Goal: Check status: Check status

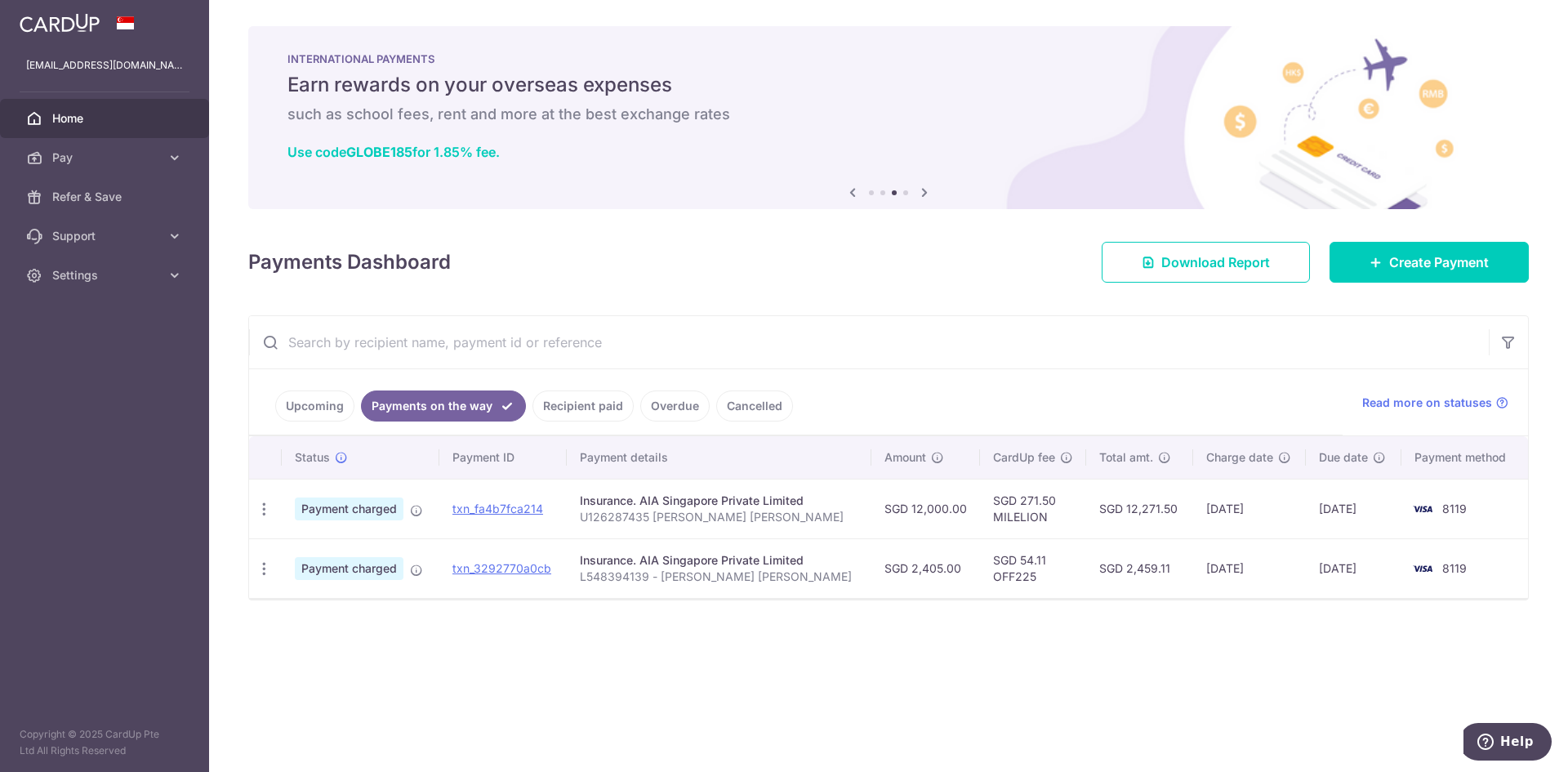
click at [562, 414] on link "Recipient paid" at bounding box center [583, 406] width 102 height 31
click at [80, 118] on span "Home" at bounding box center [106, 118] width 108 height 16
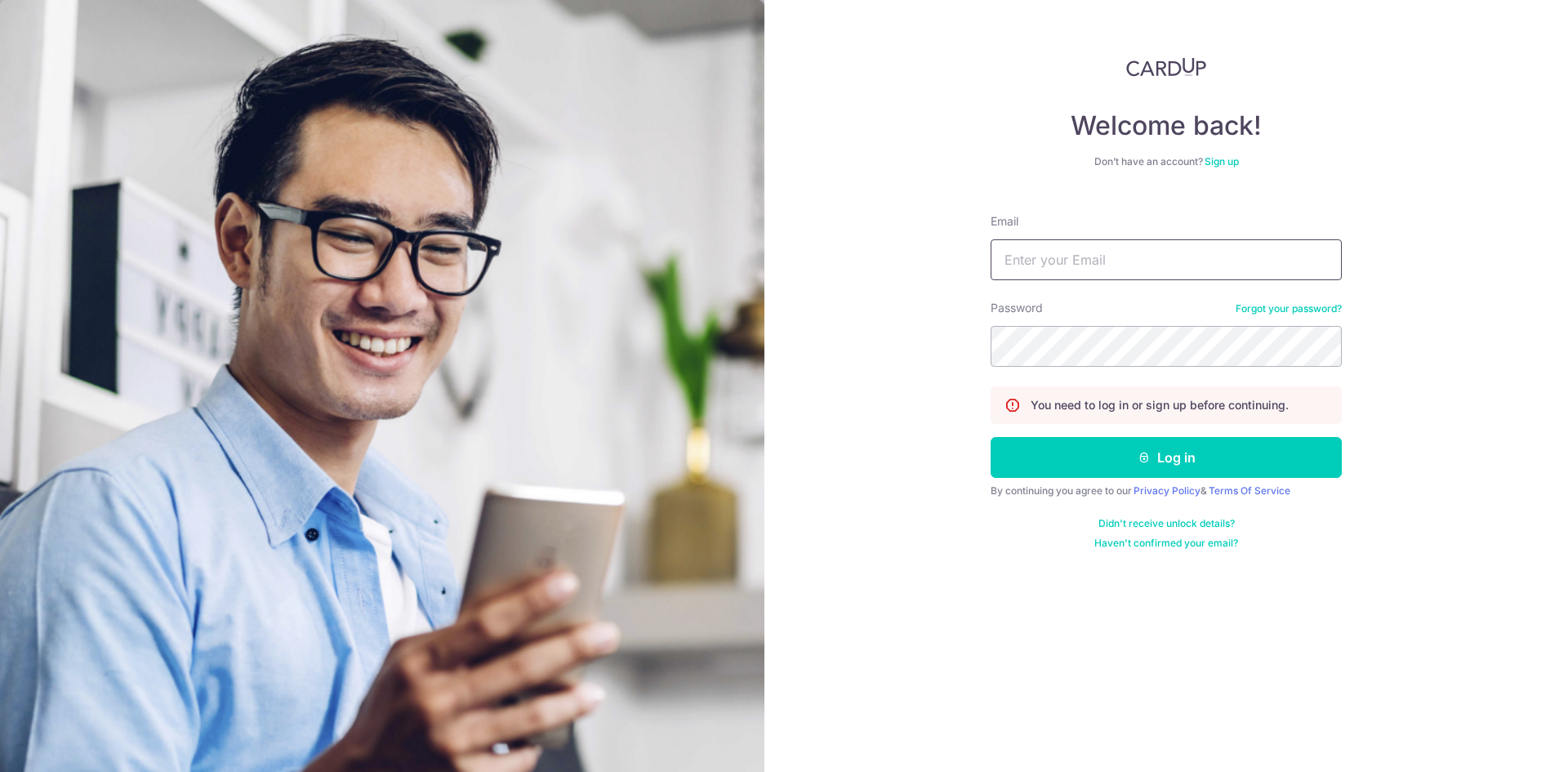
click at [1099, 265] on input "Email" at bounding box center [1166, 260] width 352 height 41
type input "[EMAIL_ADDRESS][DOMAIN_NAME]"
click at [991, 437] on button "Log in" at bounding box center [1166, 457] width 352 height 41
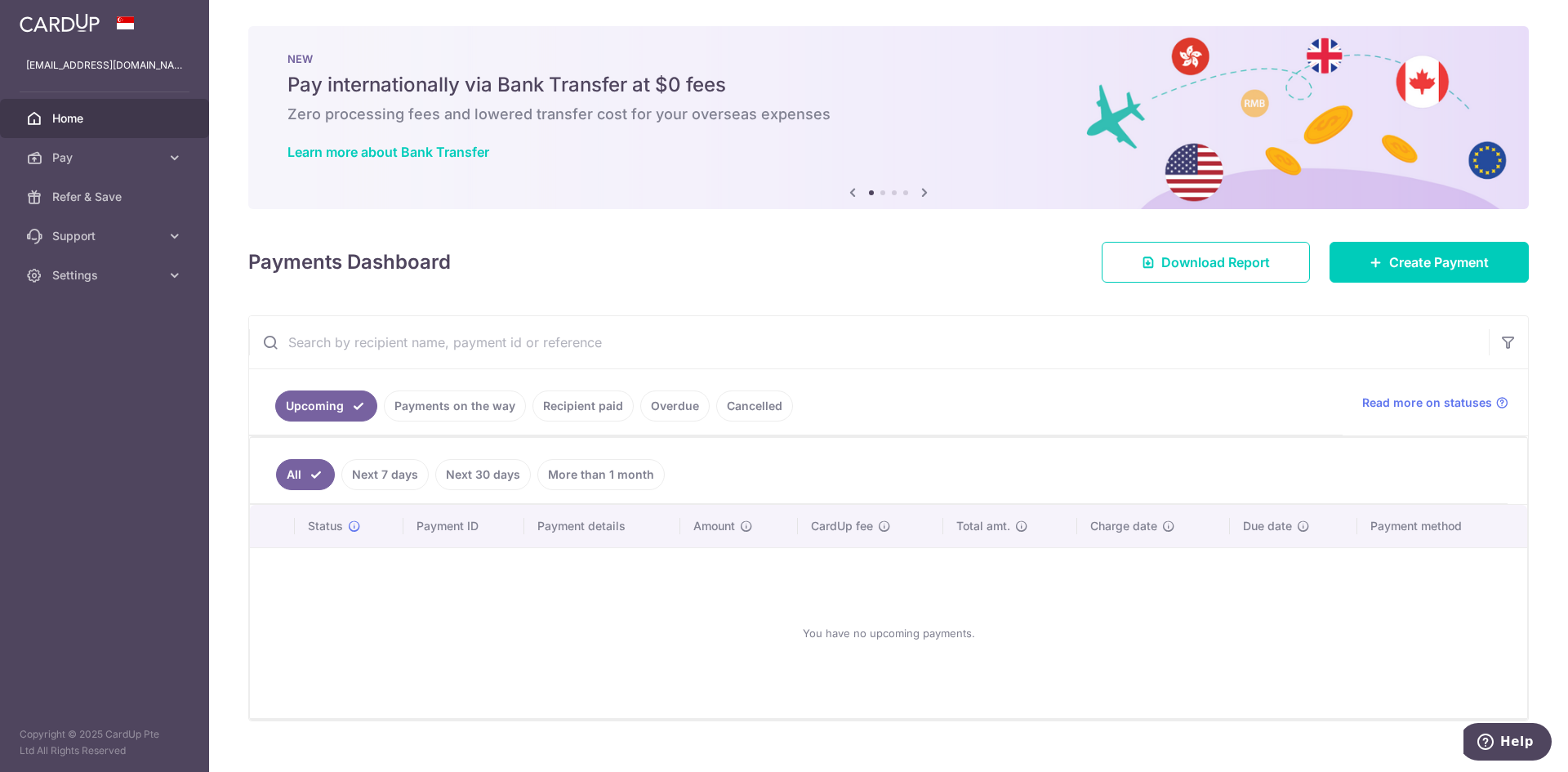
click at [498, 406] on link "Payments on the way" at bounding box center [454, 406] width 142 height 31
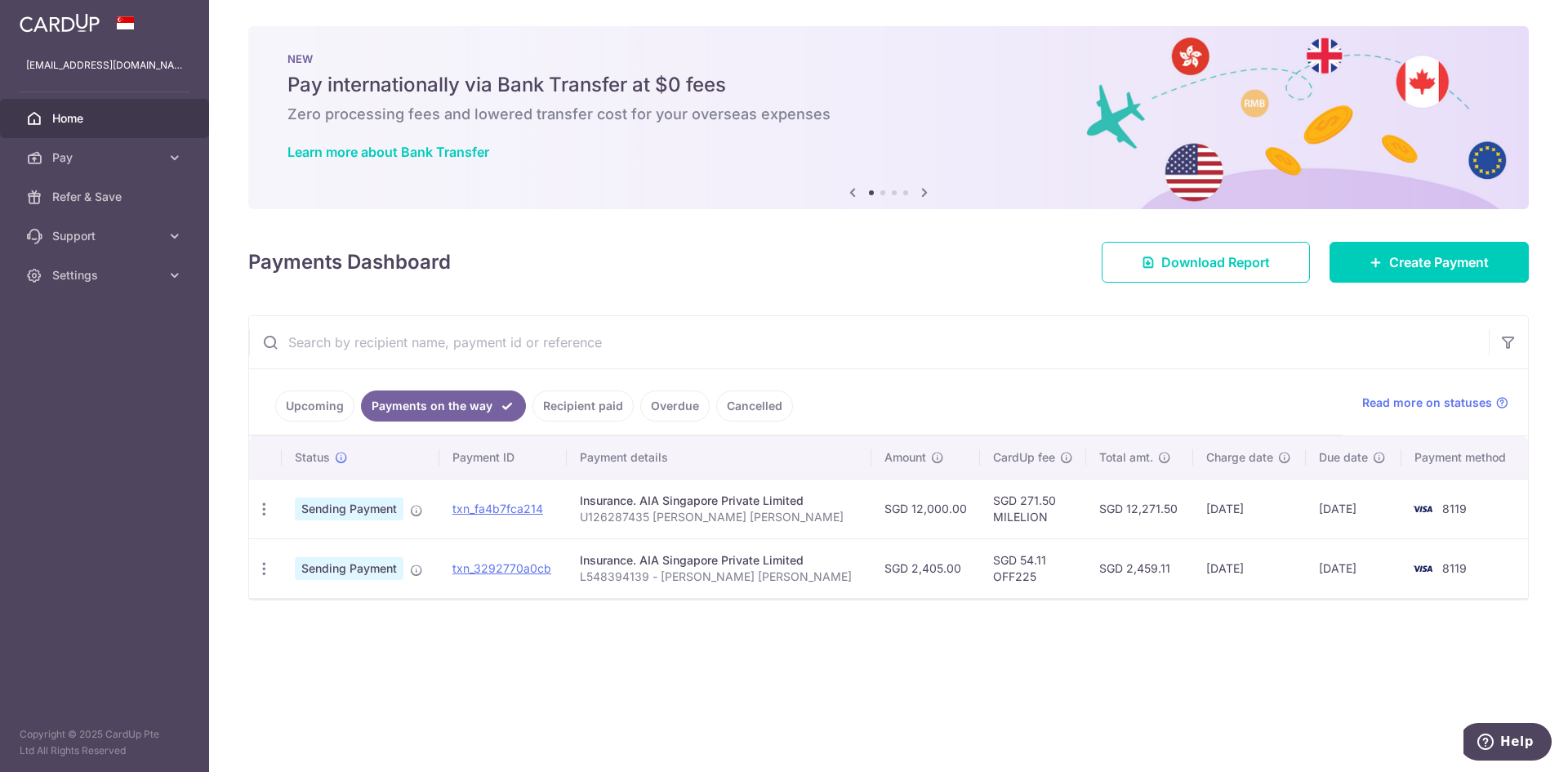
click at [599, 405] on link "Recipient paid" at bounding box center [583, 406] width 102 height 31
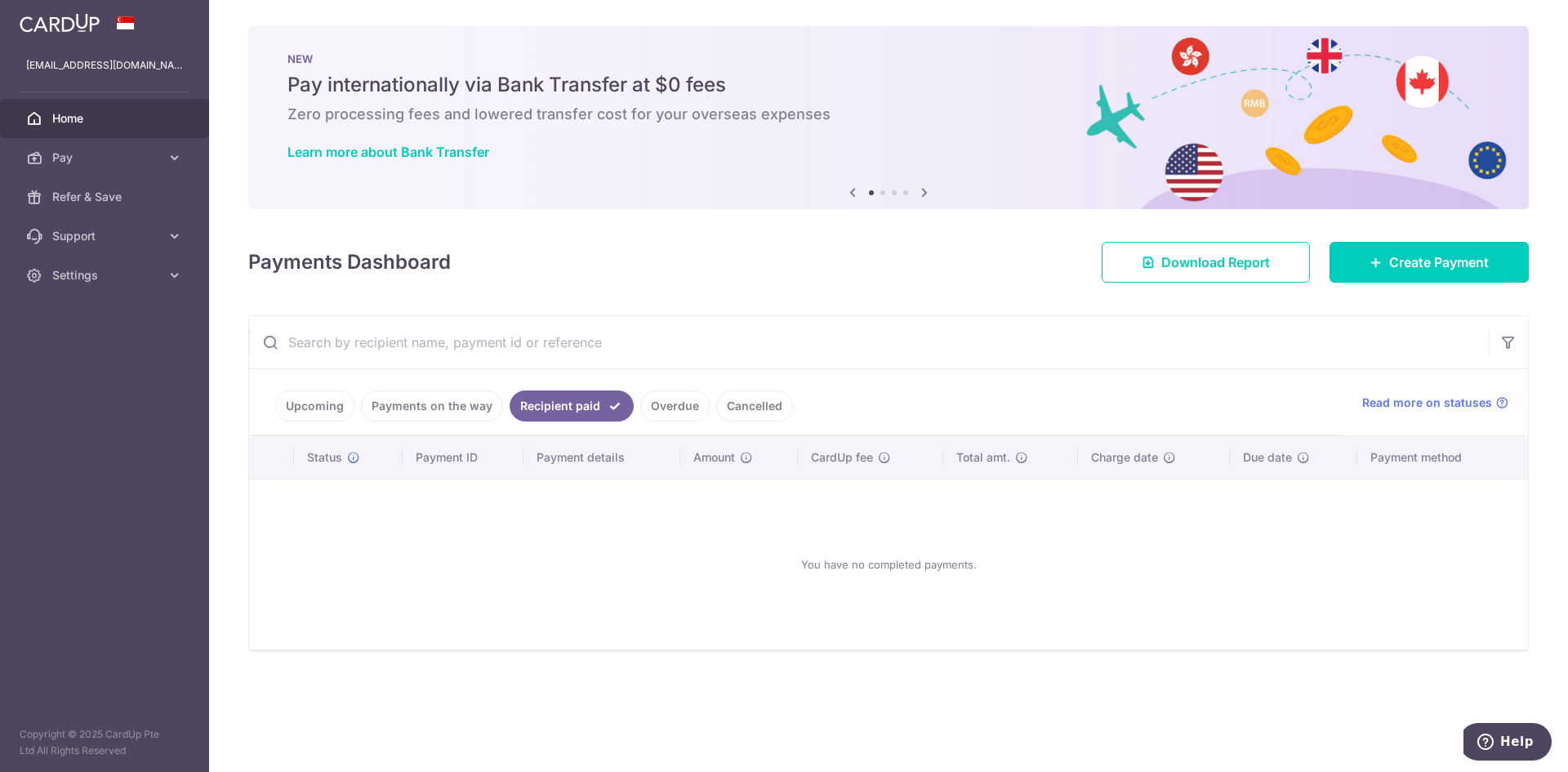
click at [484, 403] on link "Payments on the way" at bounding box center [432, 406] width 142 height 31
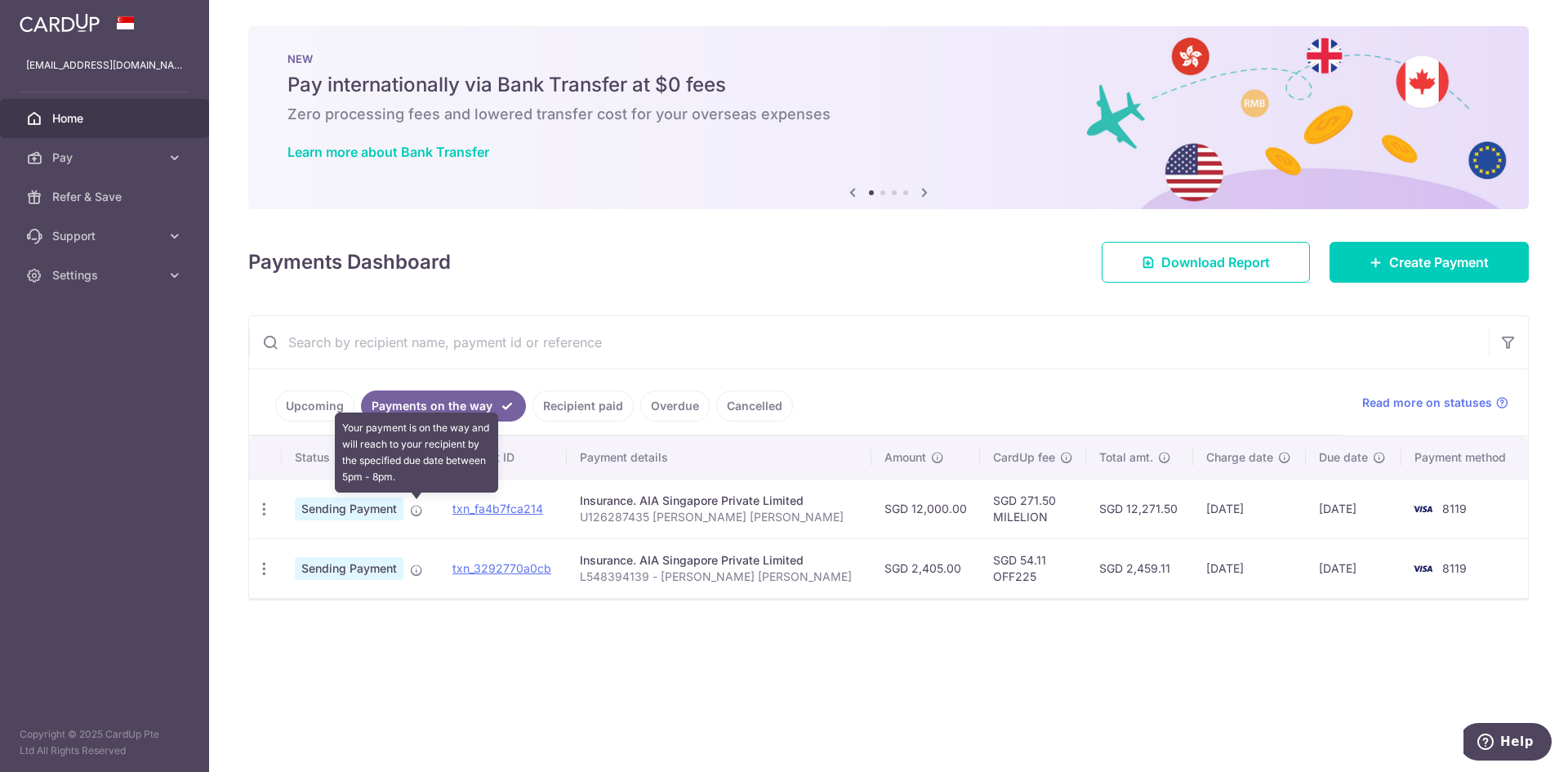
click at [413, 516] on icon at bounding box center [415, 510] width 13 height 13
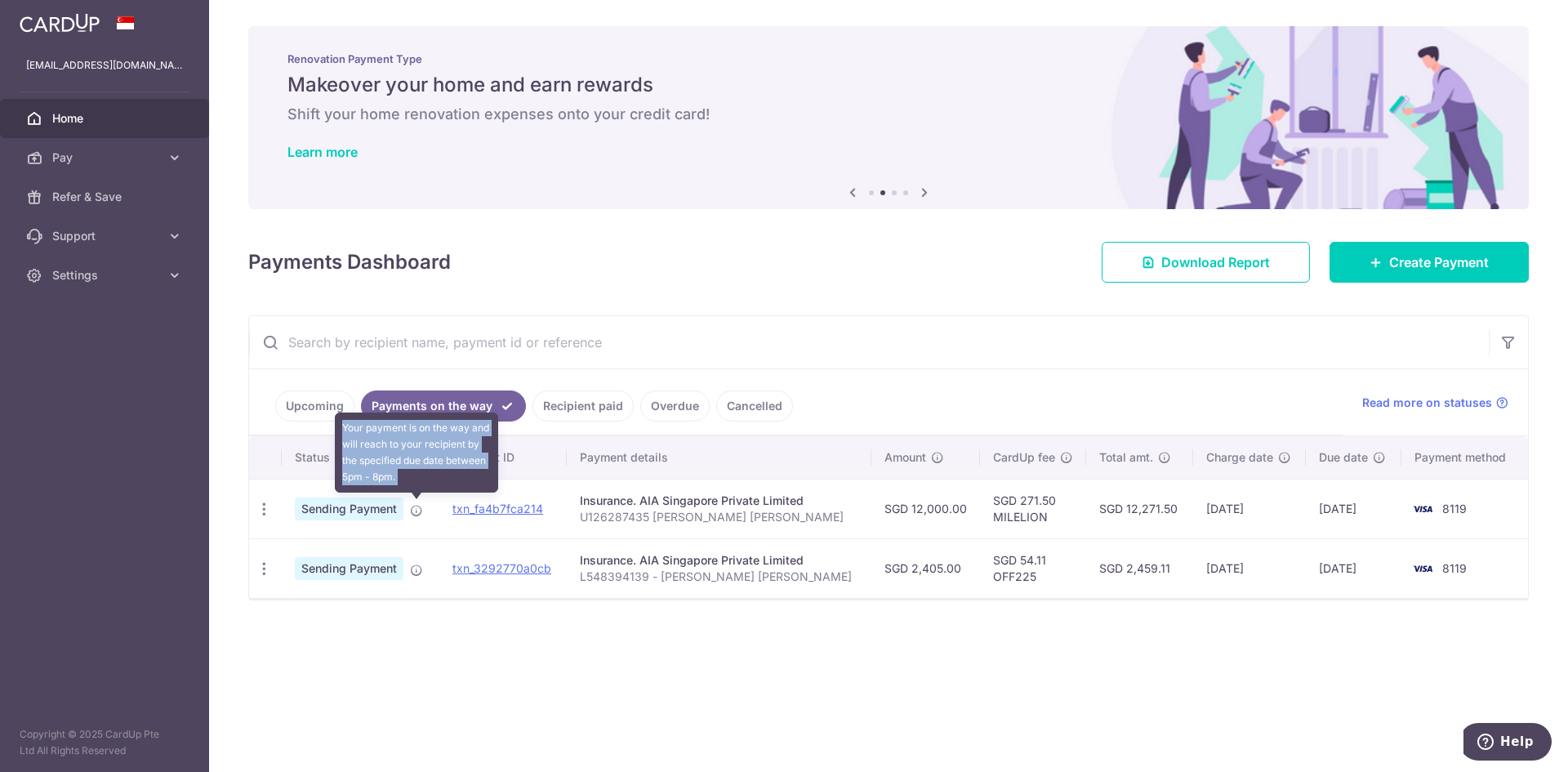
drag, startPoint x: 454, startPoint y: 507, endPoint x: 415, endPoint y: 510, distance: 39.1
click at [415, 510] on tr "PDF Receipt Sending Payment Your payment is on the way and will reach to your r…" at bounding box center [888, 509] width 1279 height 60
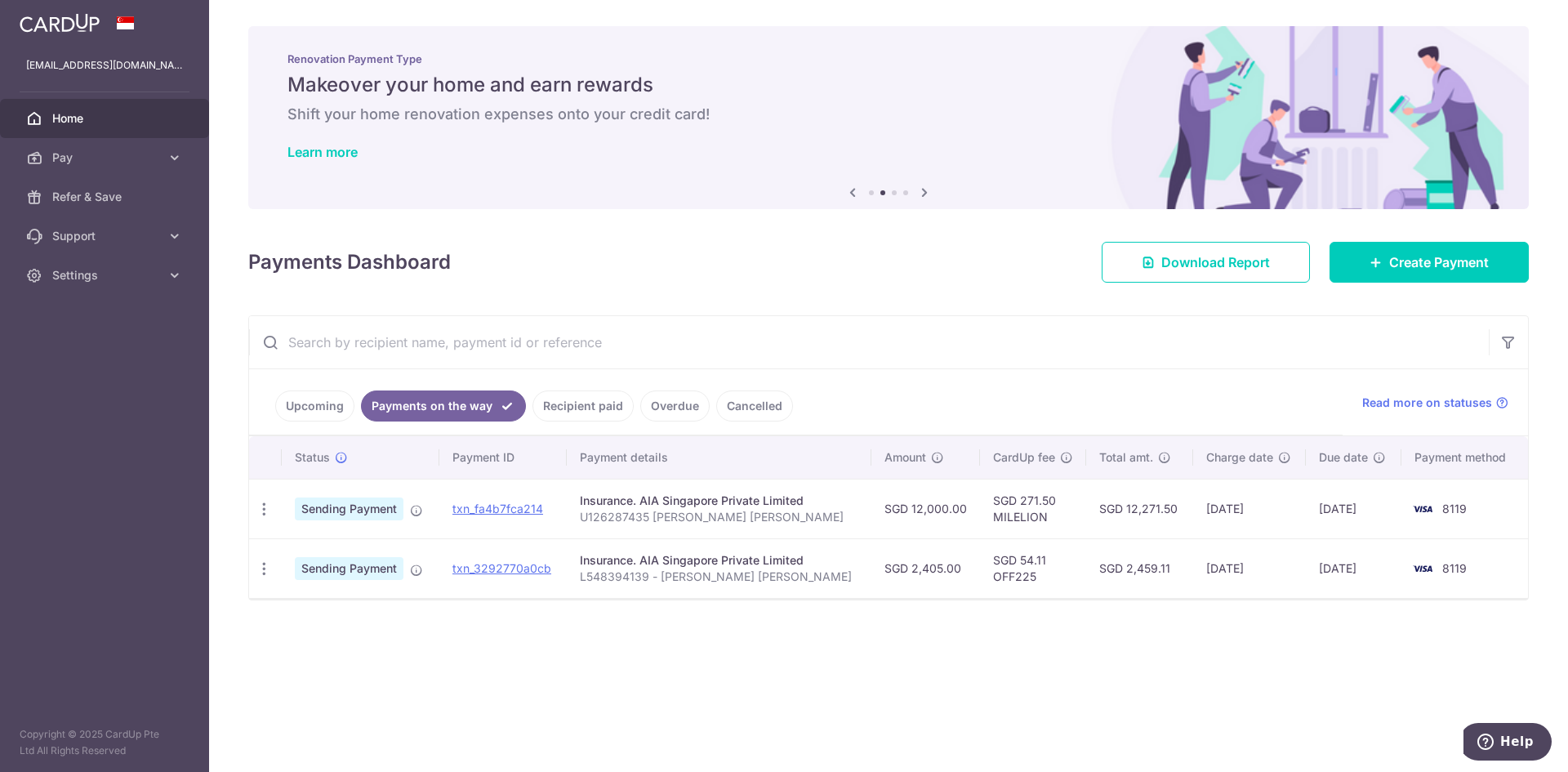
click at [433, 503] on td "Sending Payment" at bounding box center [360, 509] width 158 height 60
click at [419, 498] on td "Sending Payment" at bounding box center [360, 509] width 158 height 60
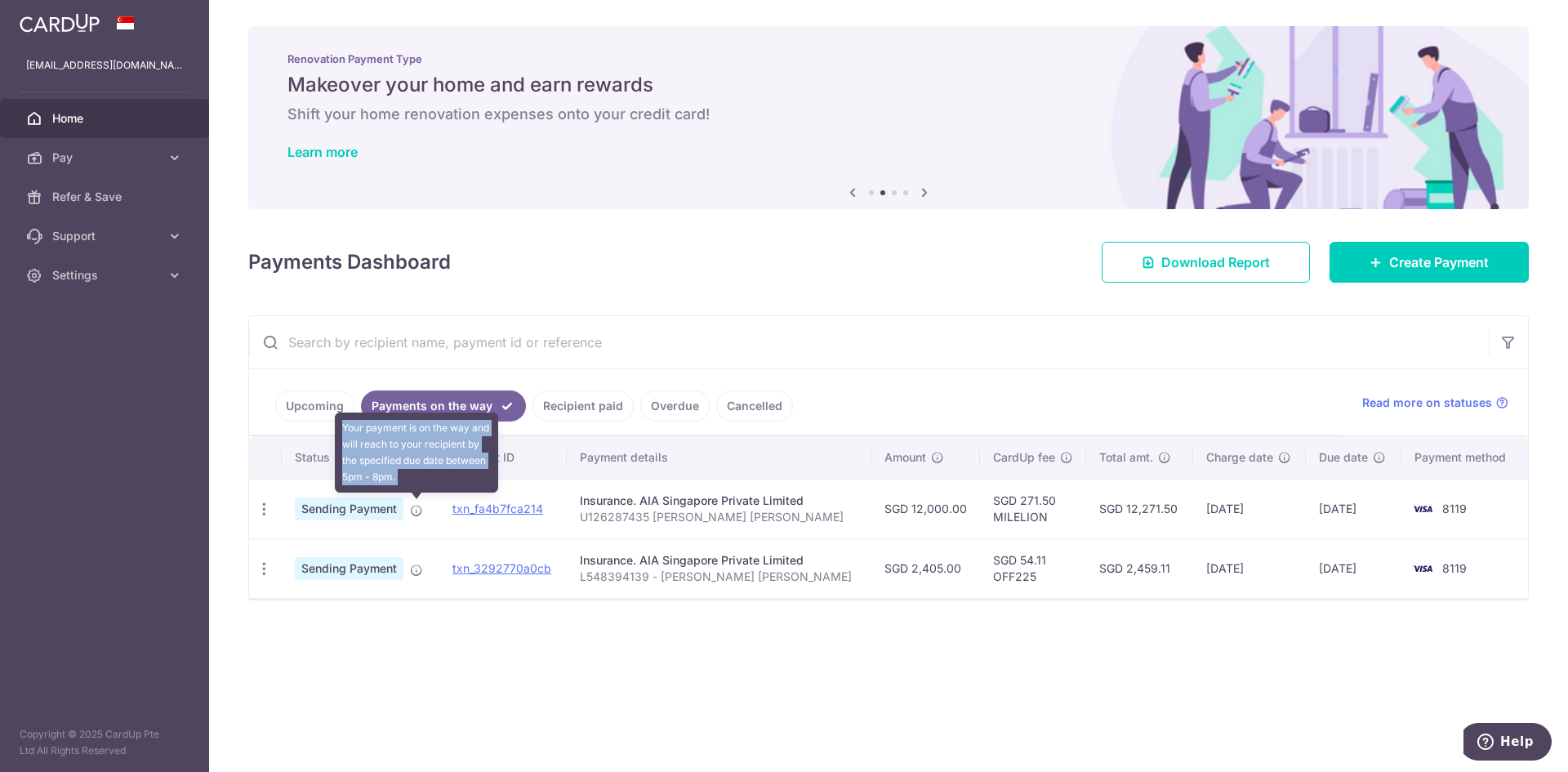
click at [414, 510] on icon at bounding box center [415, 510] width 13 height 13
click at [415, 510] on icon at bounding box center [415, 510] width 13 height 13
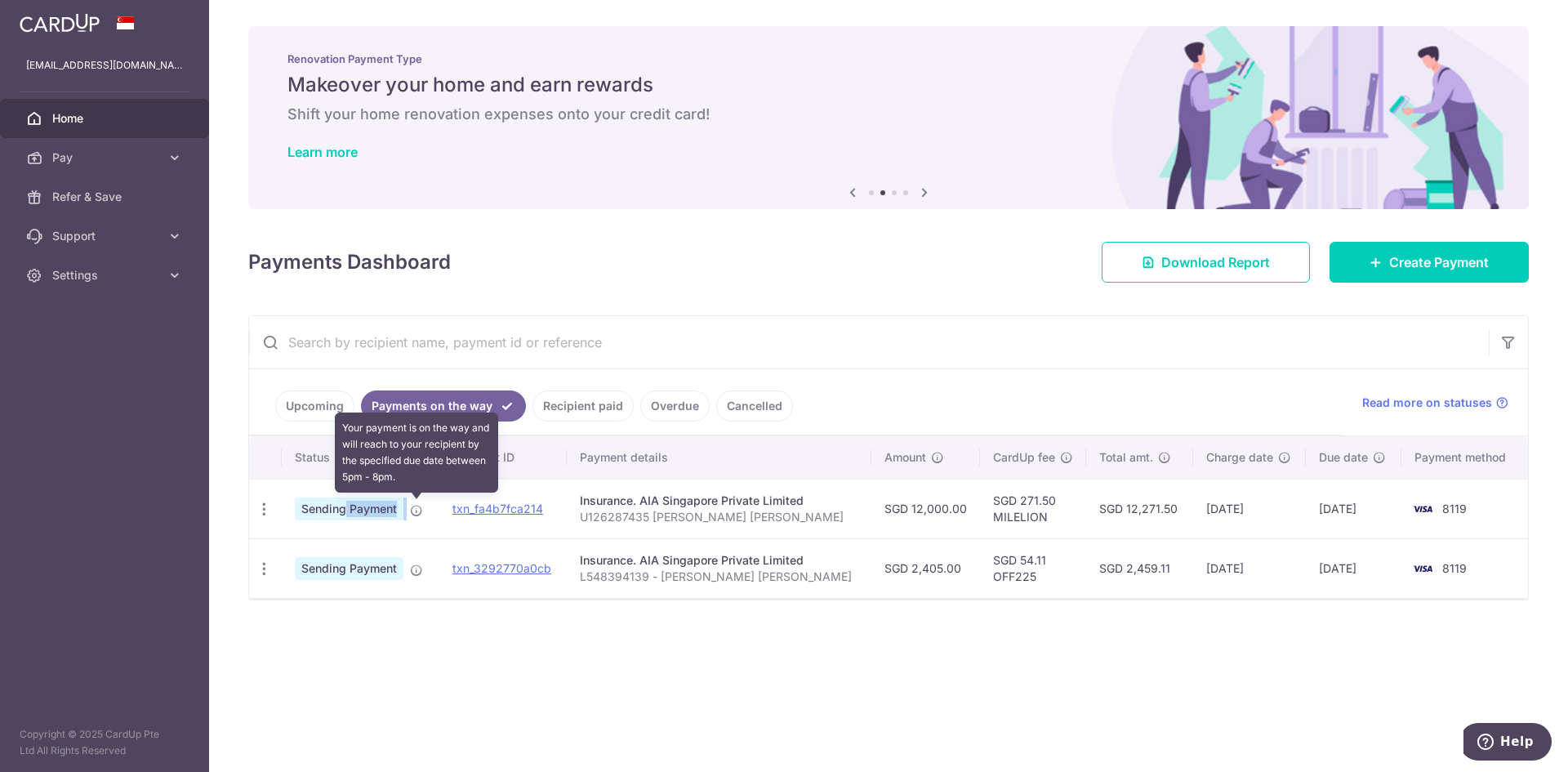
click at [415, 510] on icon at bounding box center [415, 510] width 13 height 13
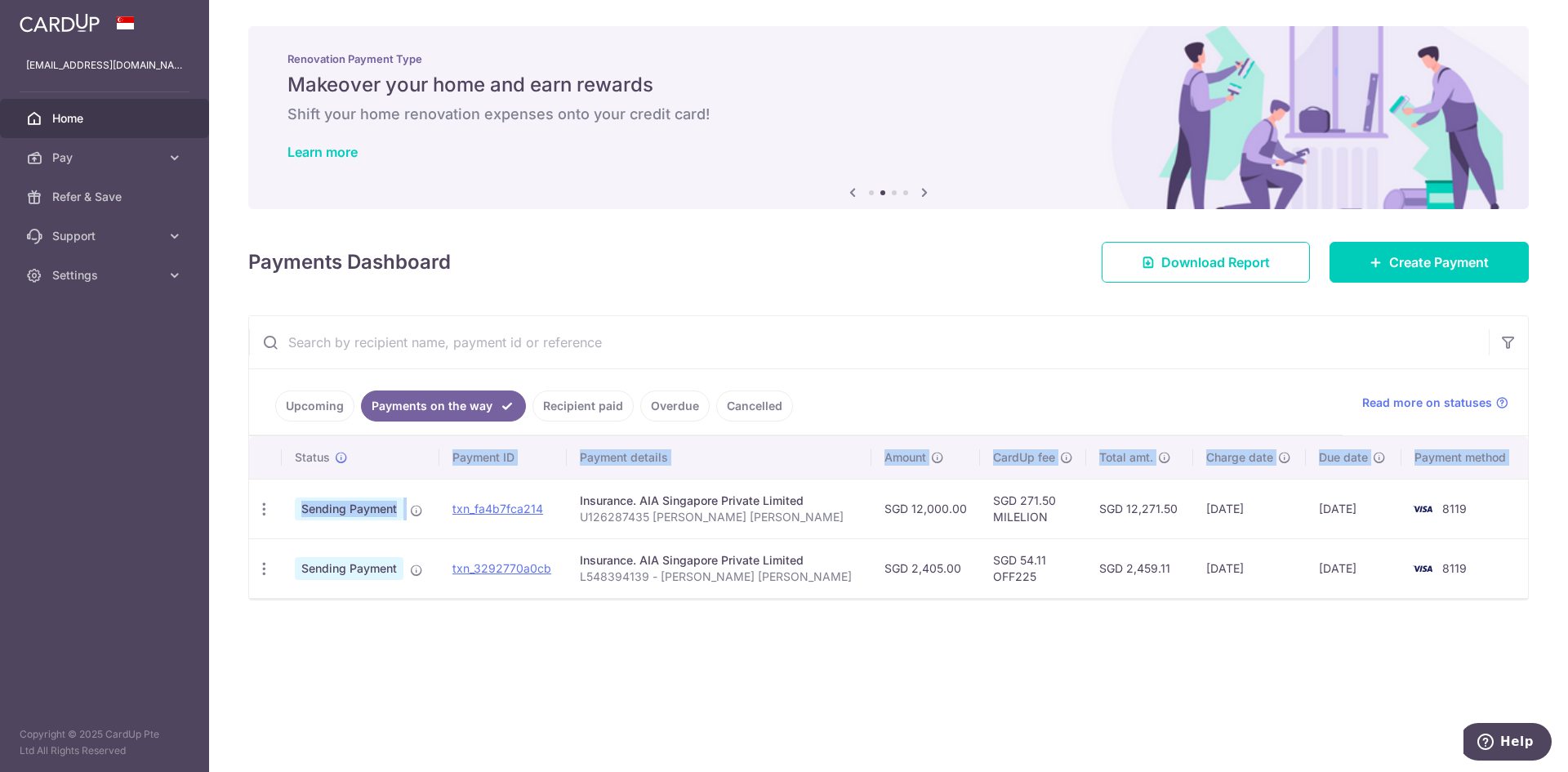
drag, startPoint x: 415, startPoint y: 485, endPoint x: 408, endPoint y: 473, distance: 13.9
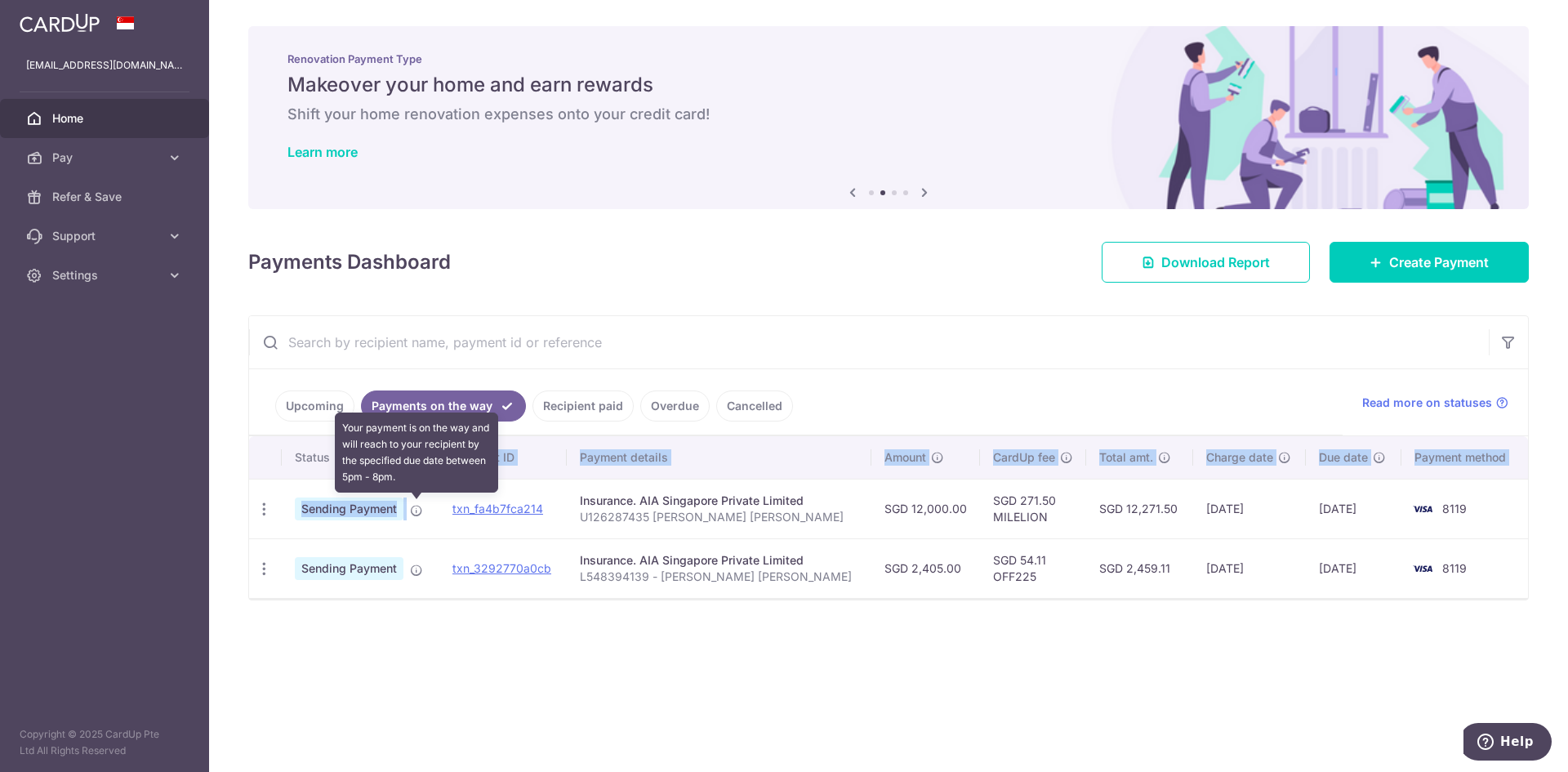
click at [419, 503] on span at bounding box center [415, 507] width 13 height 13
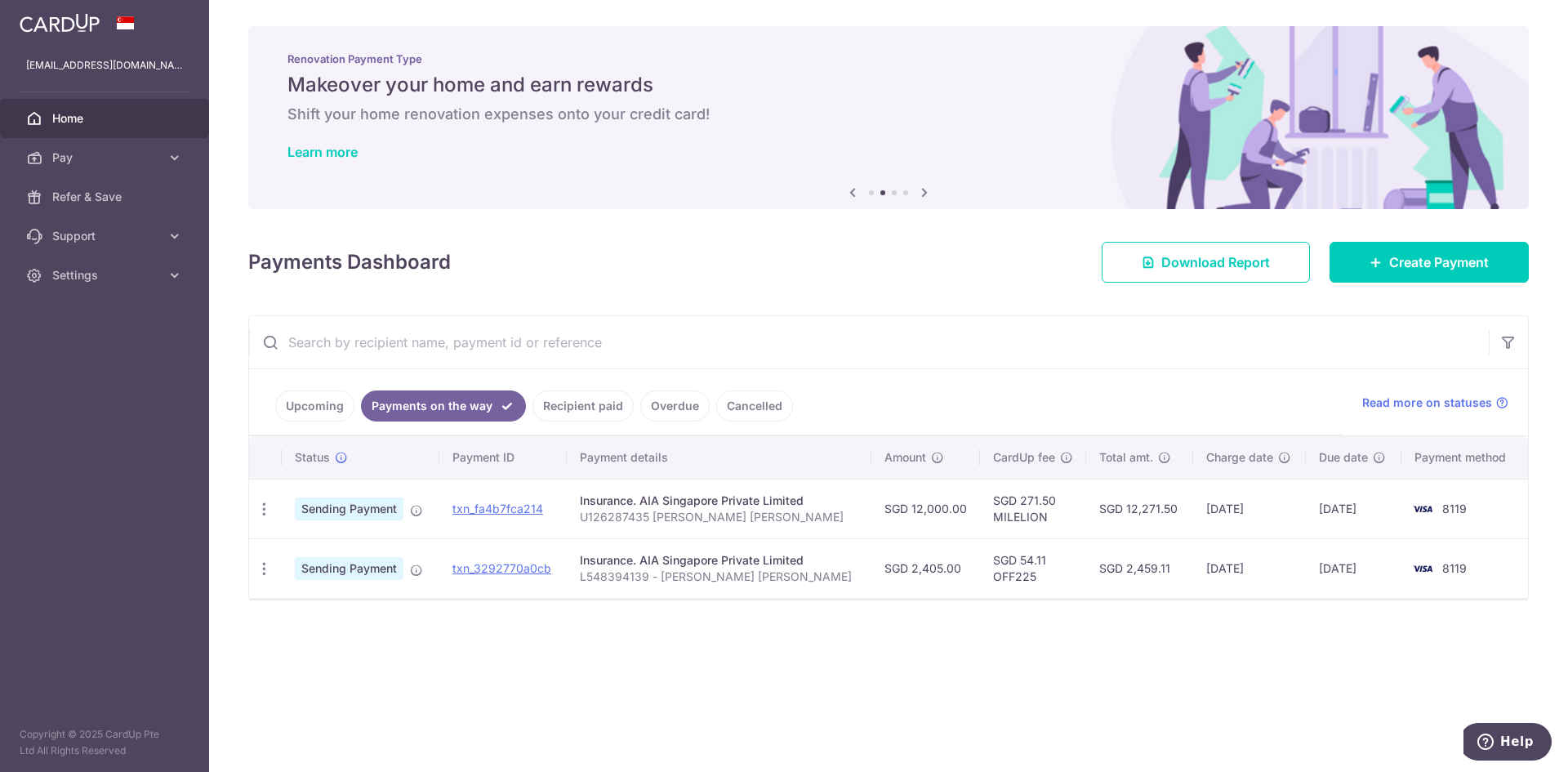
drag, startPoint x: 419, startPoint y: 503, endPoint x: 419, endPoint y: 531, distance: 28.0
click at [419, 533] on td "Sending Payment" at bounding box center [360, 509] width 158 height 60
click at [429, 519] on td "Sending Payment" at bounding box center [360, 509] width 158 height 60
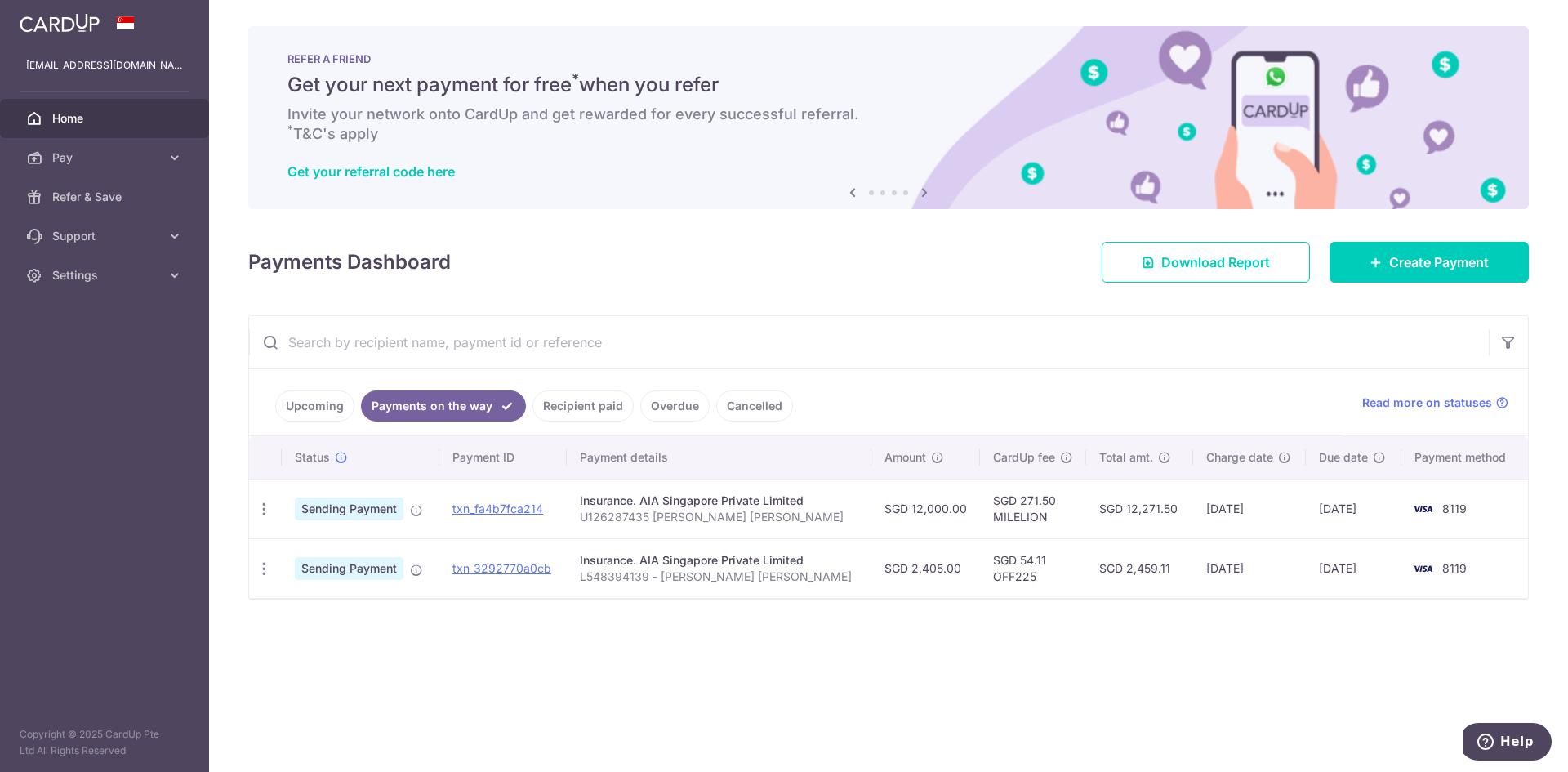
click at [566, 421] on ul "Upcoming Payments on the way Recipient paid Overdue Cancelled" at bounding box center [795, 402] width 1093 height 66
click at [565, 412] on link "Recipient paid" at bounding box center [583, 406] width 102 height 31
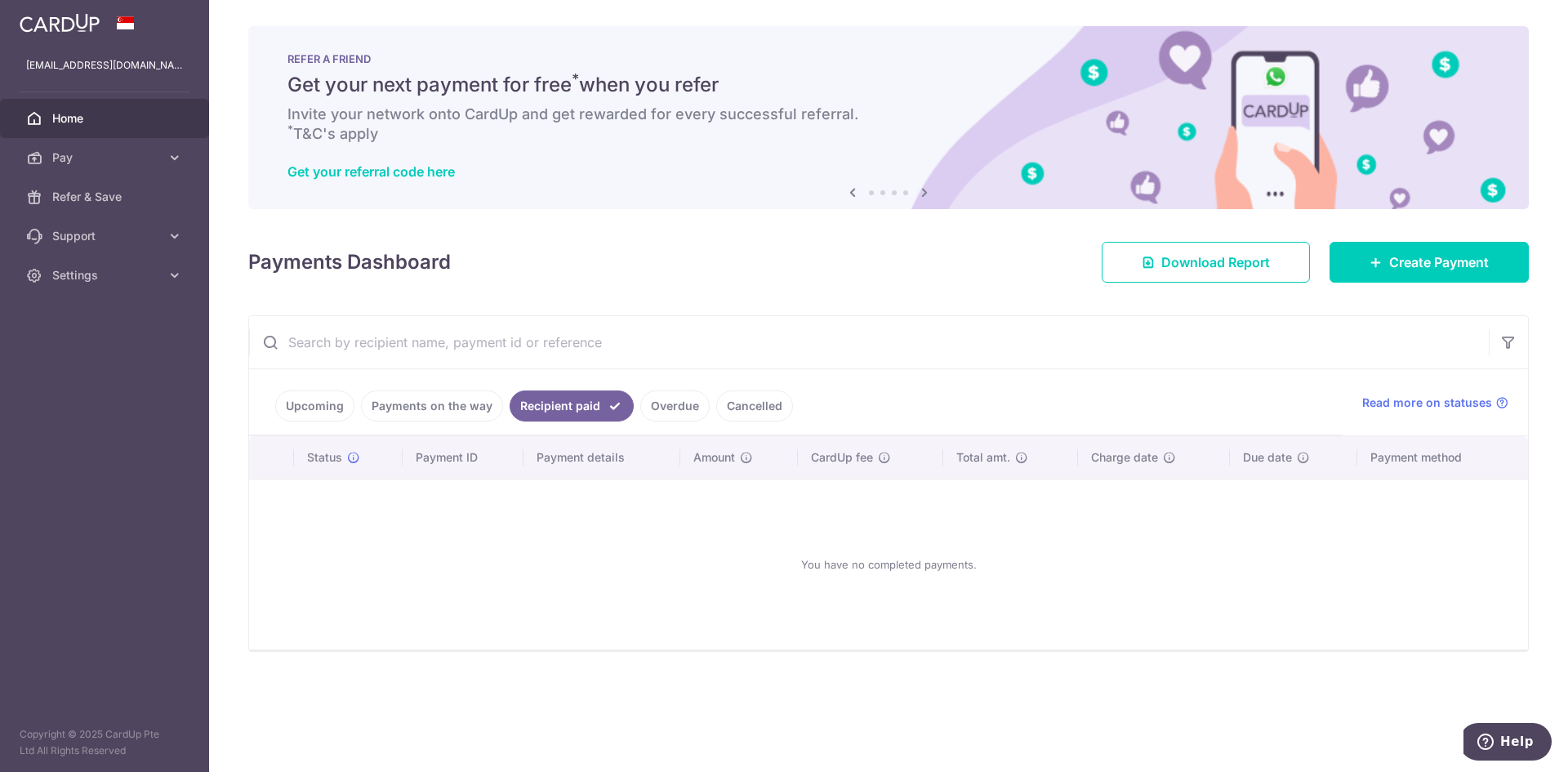
click at [415, 412] on link "Payments on the way" at bounding box center [432, 406] width 142 height 31
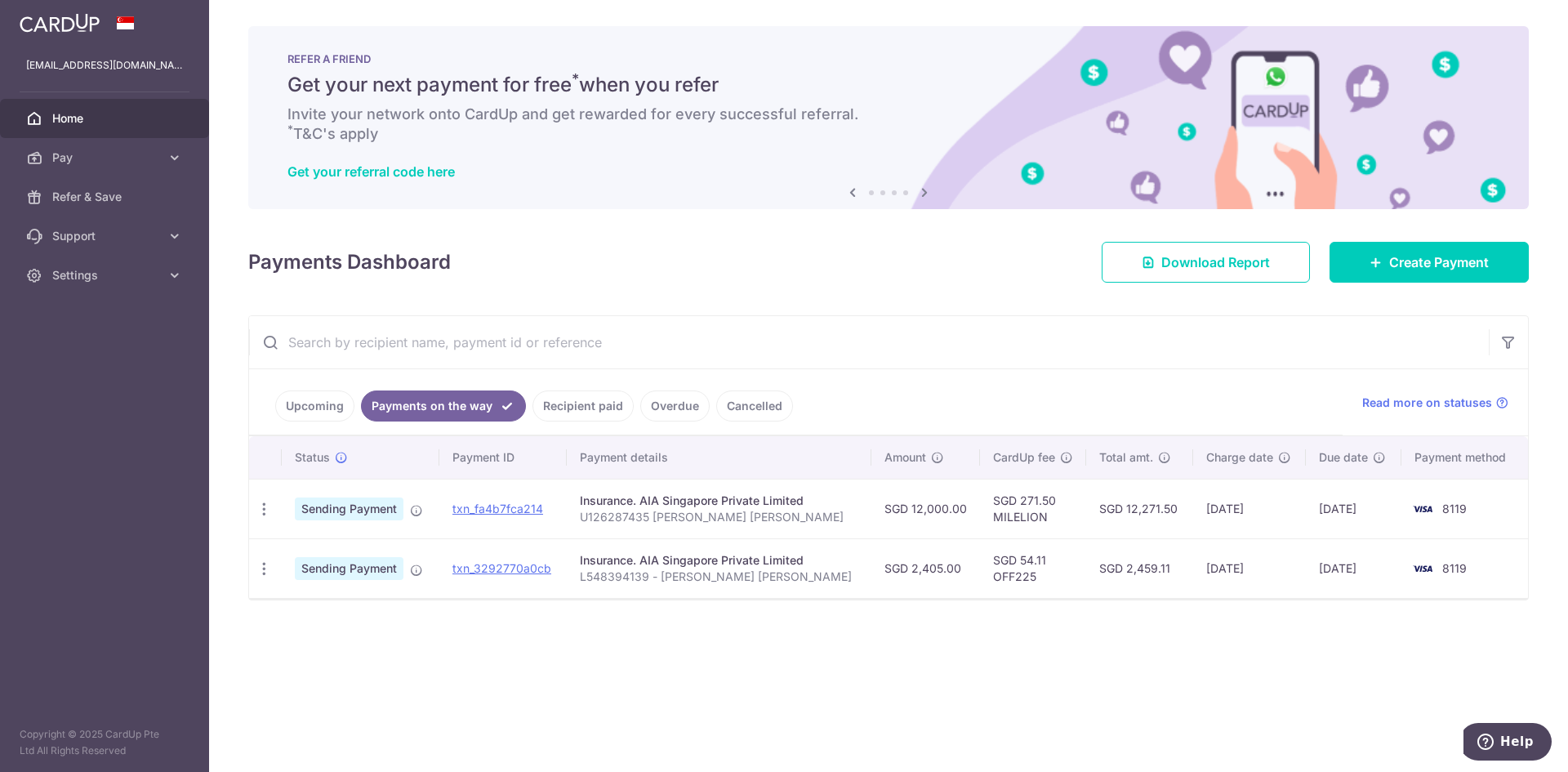
click at [99, 111] on span "Home" at bounding box center [106, 118] width 108 height 16
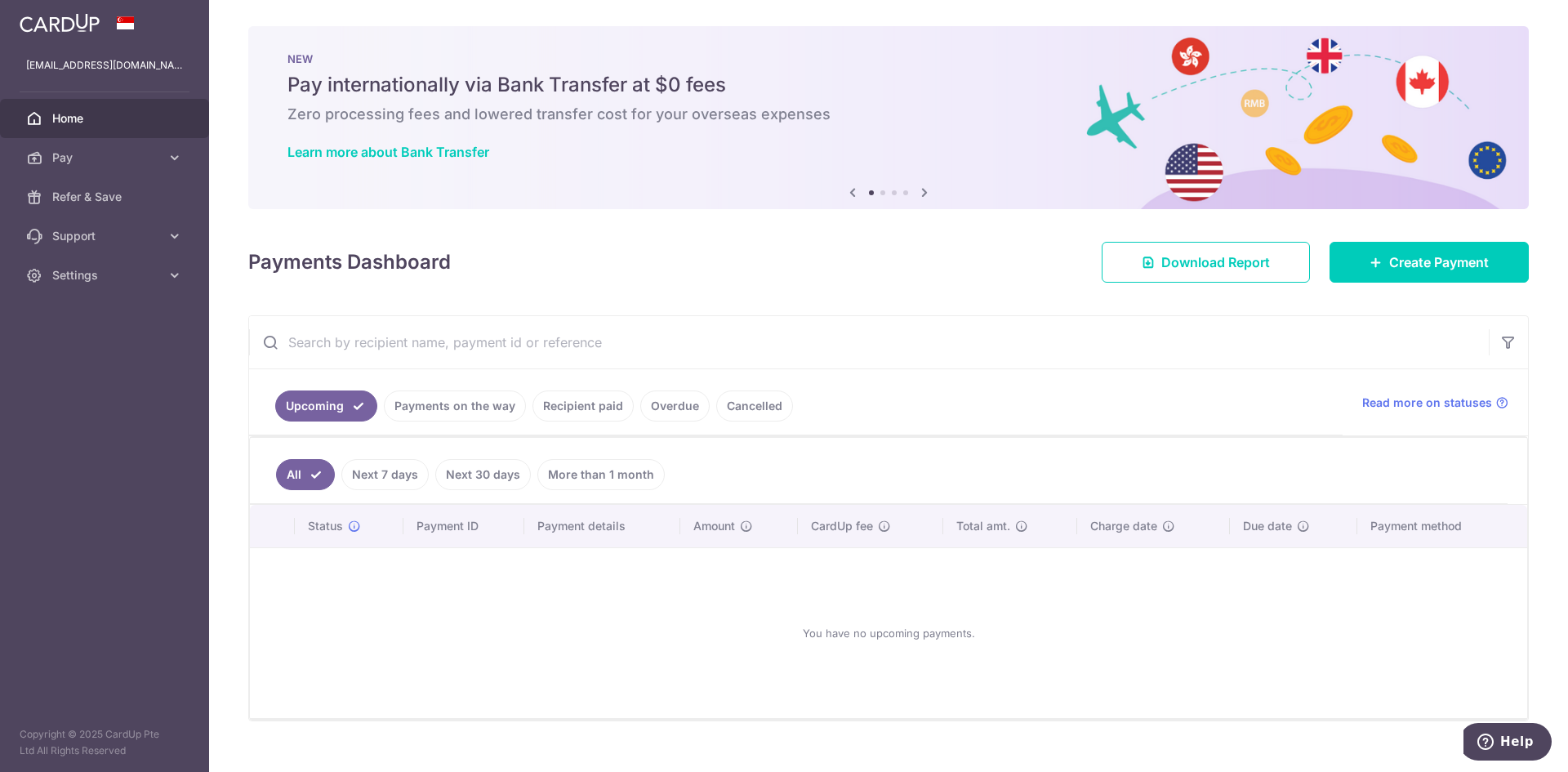
click at [434, 404] on link "Payments on the way" at bounding box center [454, 406] width 142 height 31
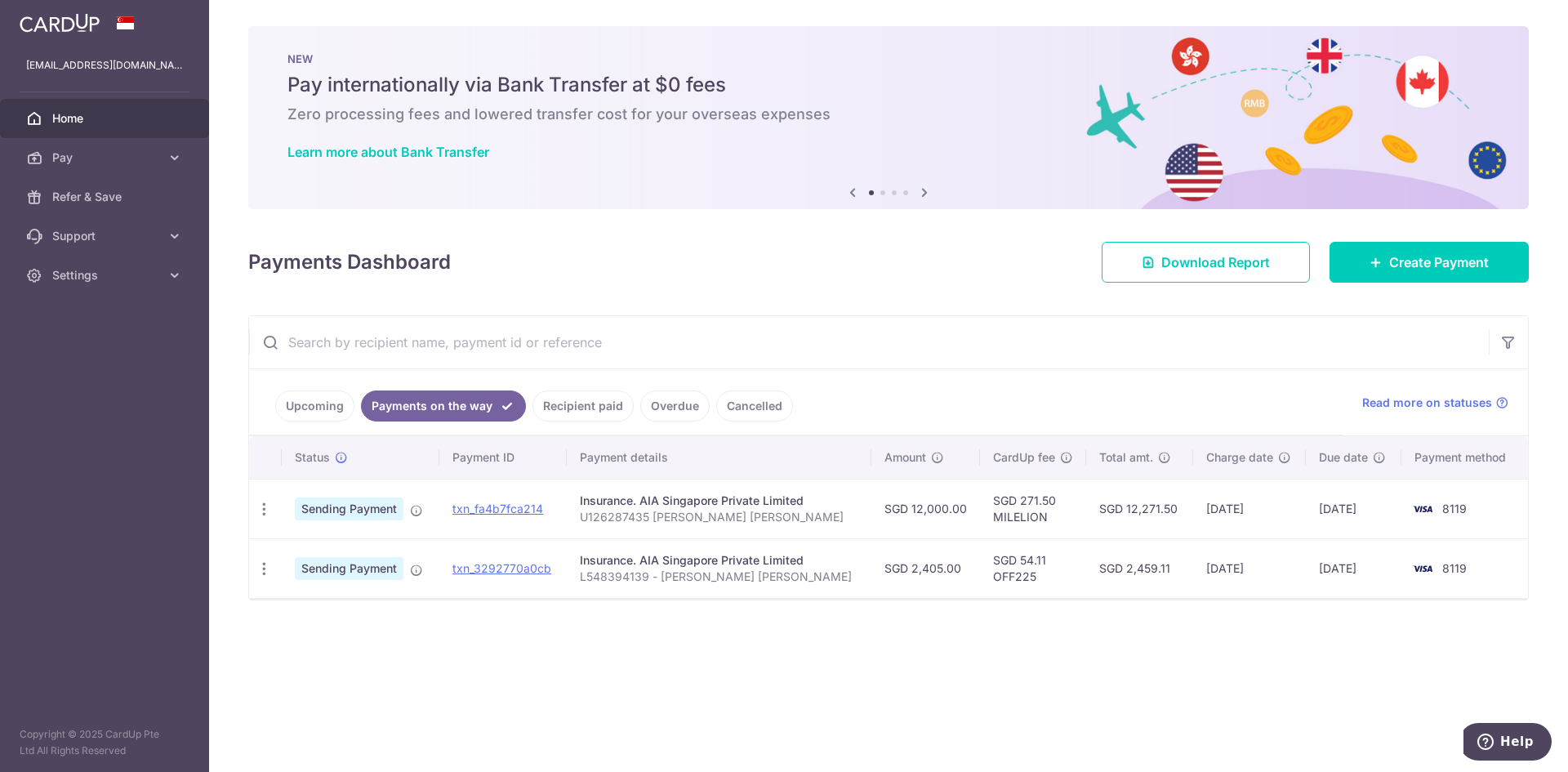
click at [574, 407] on link "Recipient paid" at bounding box center [583, 406] width 102 height 31
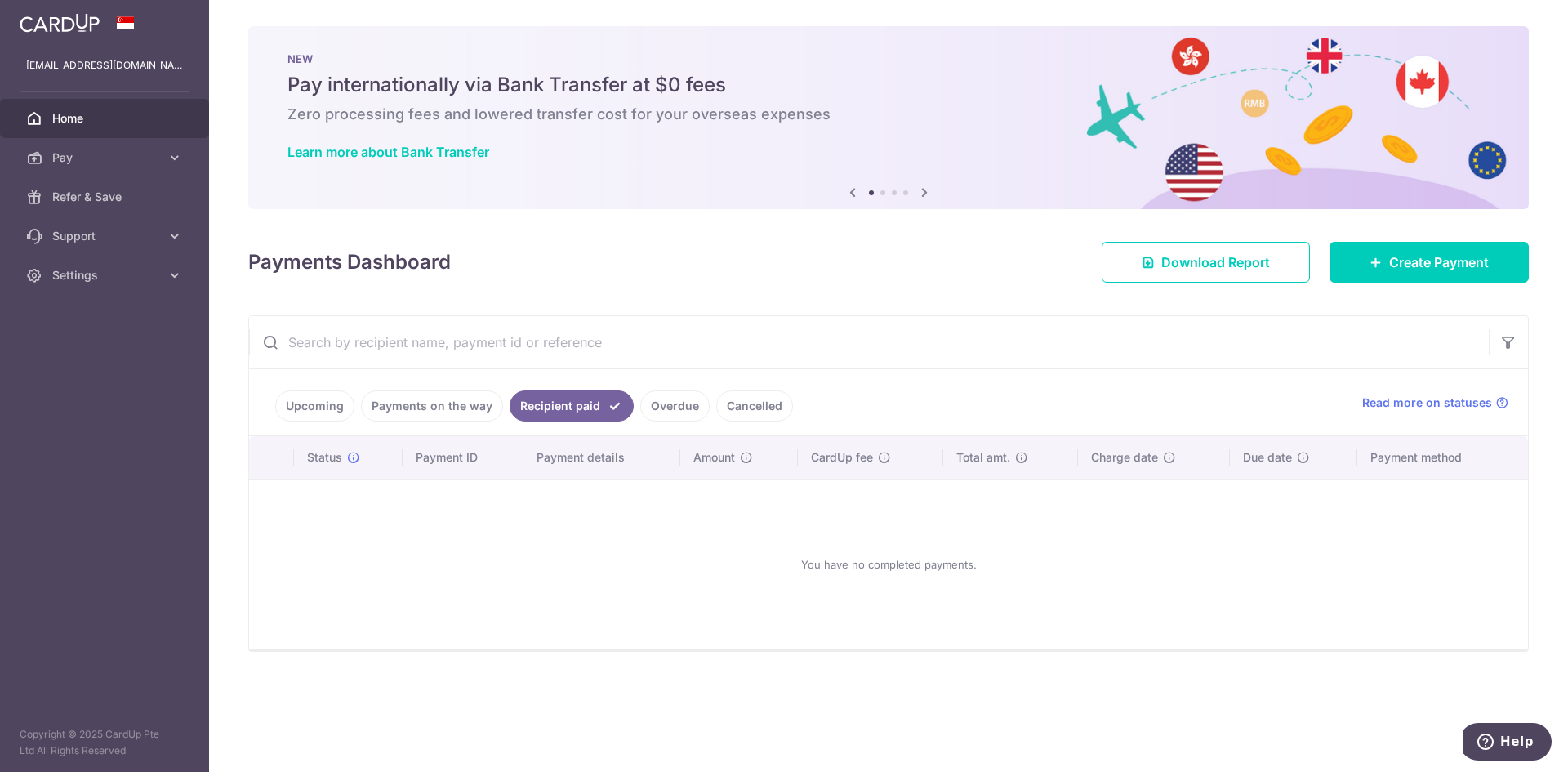
click at [435, 392] on link "Payments on the way" at bounding box center [432, 406] width 142 height 31
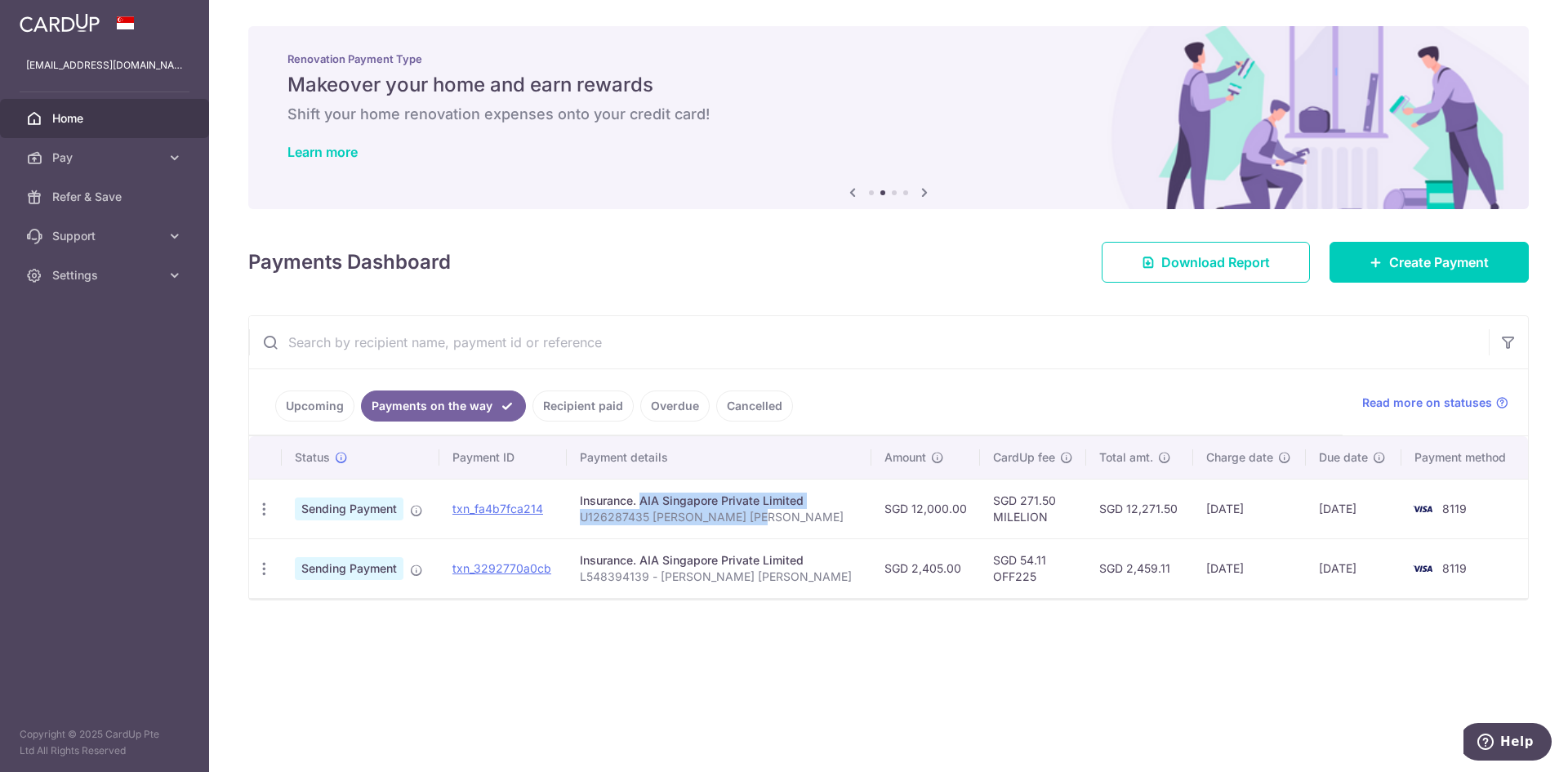
drag, startPoint x: 784, startPoint y: 513, endPoint x: 602, endPoint y: 507, distance: 182.1
click at [602, 507] on td "Insurance. AIA Singapore Private Limited U126287435 ALVIN TAN YI HONG" at bounding box center [719, 509] width 305 height 60
click at [717, 508] on div "Insurance. AIA Singapore Private Limited" at bounding box center [720, 501] width 279 height 16
click at [618, 419] on link "Recipient paid" at bounding box center [583, 406] width 102 height 31
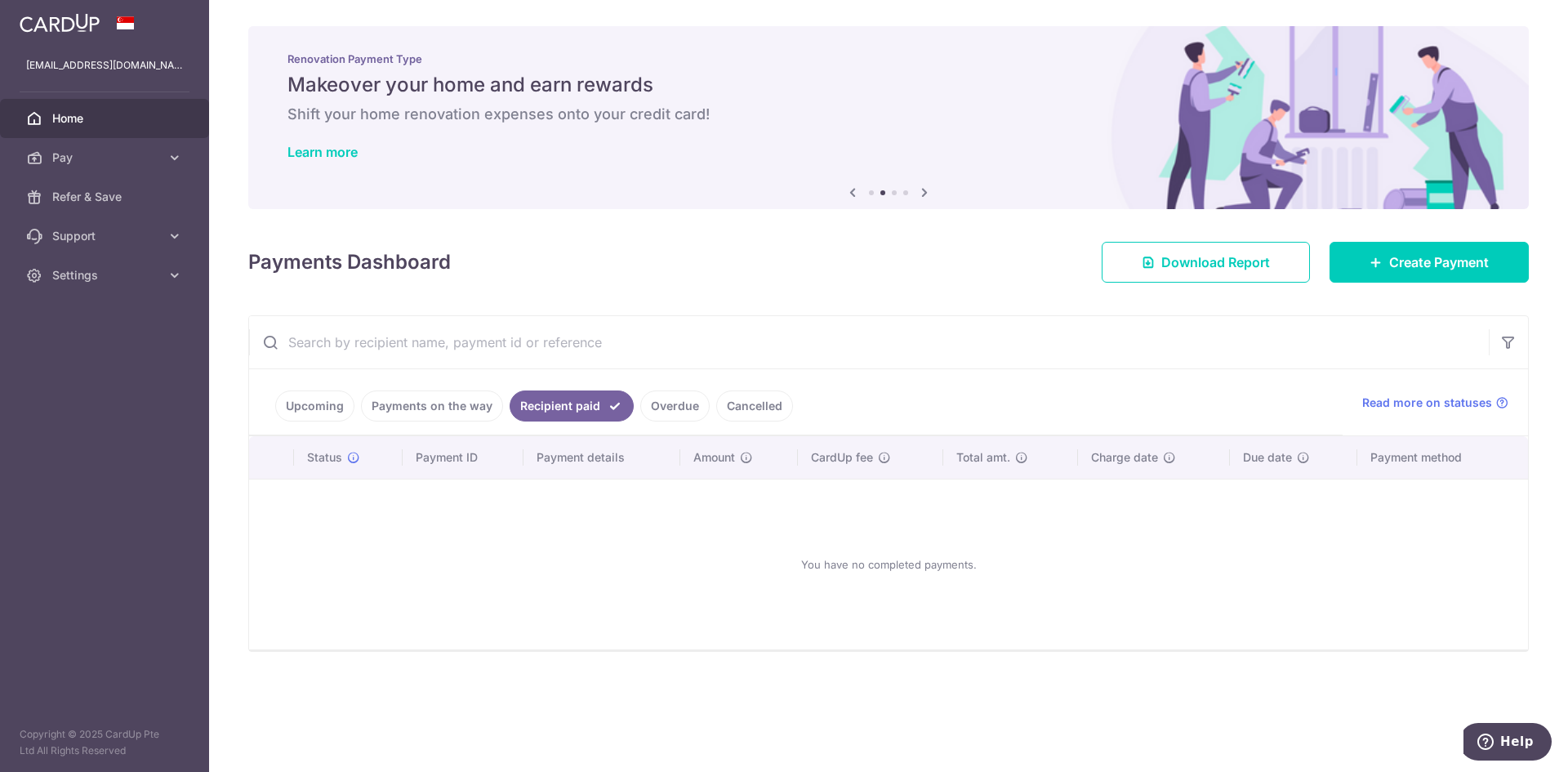
click at [469, 415] on link "Payments on the way" at bounding box center [432, 406] width 142 height 31
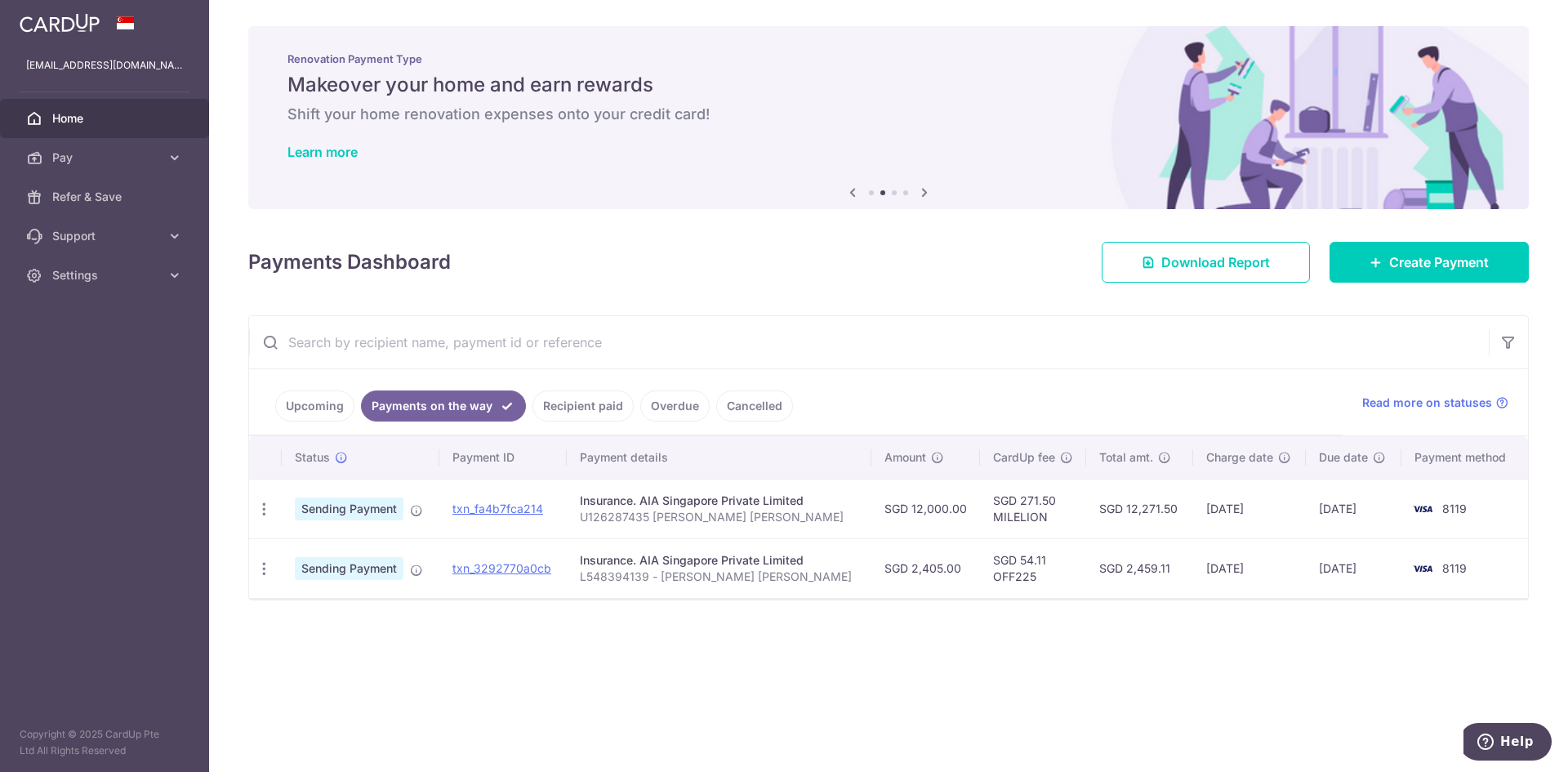
click at [564, 413] on link "Recipient paid" at bounding box center [583, 406] width 102 height 31
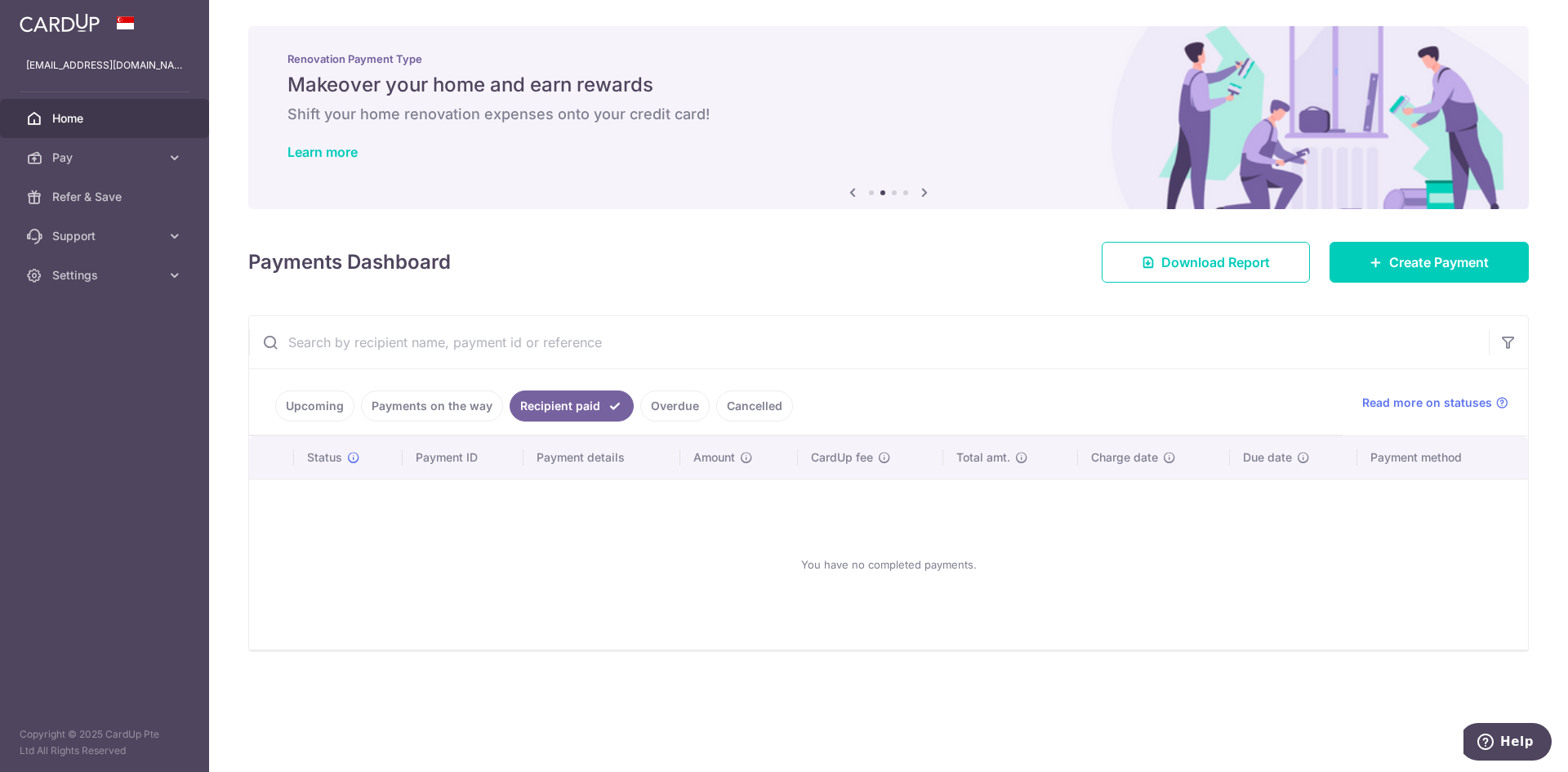
click at [455, 411] on link "Payments on the way" at bounding box center [432, 406] width 142 height 31
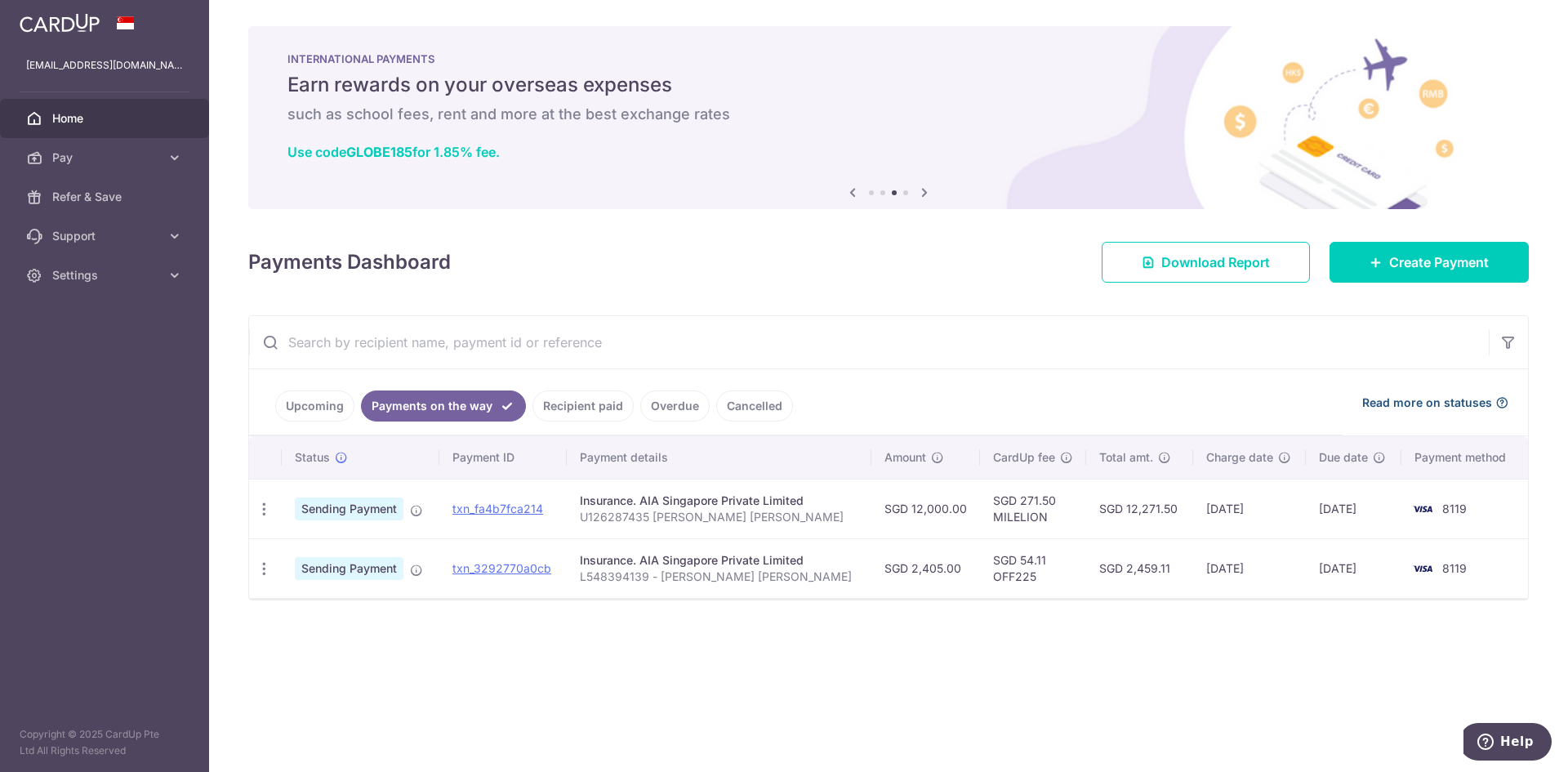
click at [1421, 403] on span "Read more on statuses" at bounding box center [1428, 402] width 130 height 16
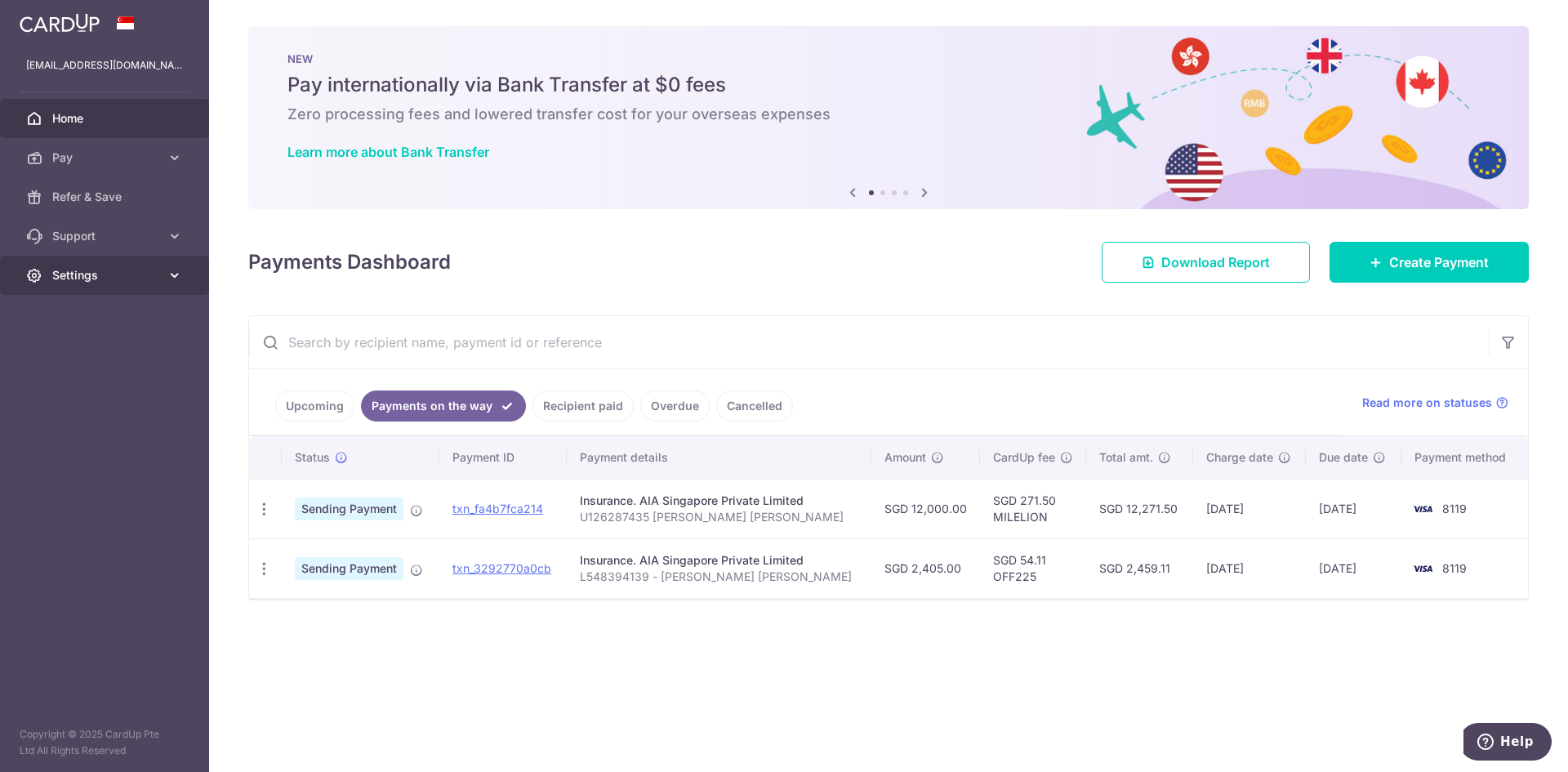
click at [122, 279] on span "Settings" at bounding box center [106, 275] width 108 height 16
click at [135, 117] on span "Home" at bounding box center [106, 118] width 108 height 16
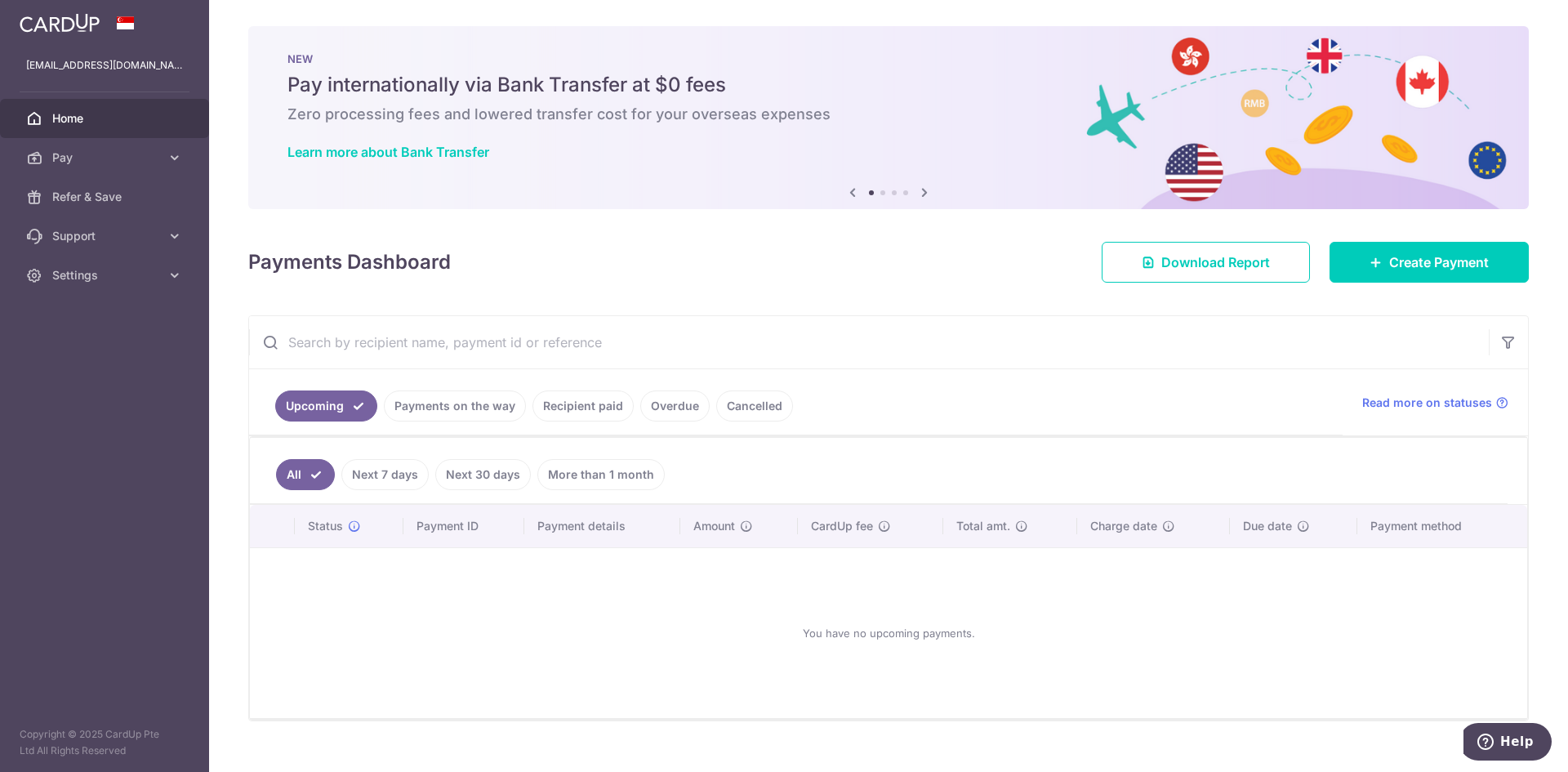
click at [480, 405] on link "Payments on the way" at bounding box center [454, 406] width 142 height 31
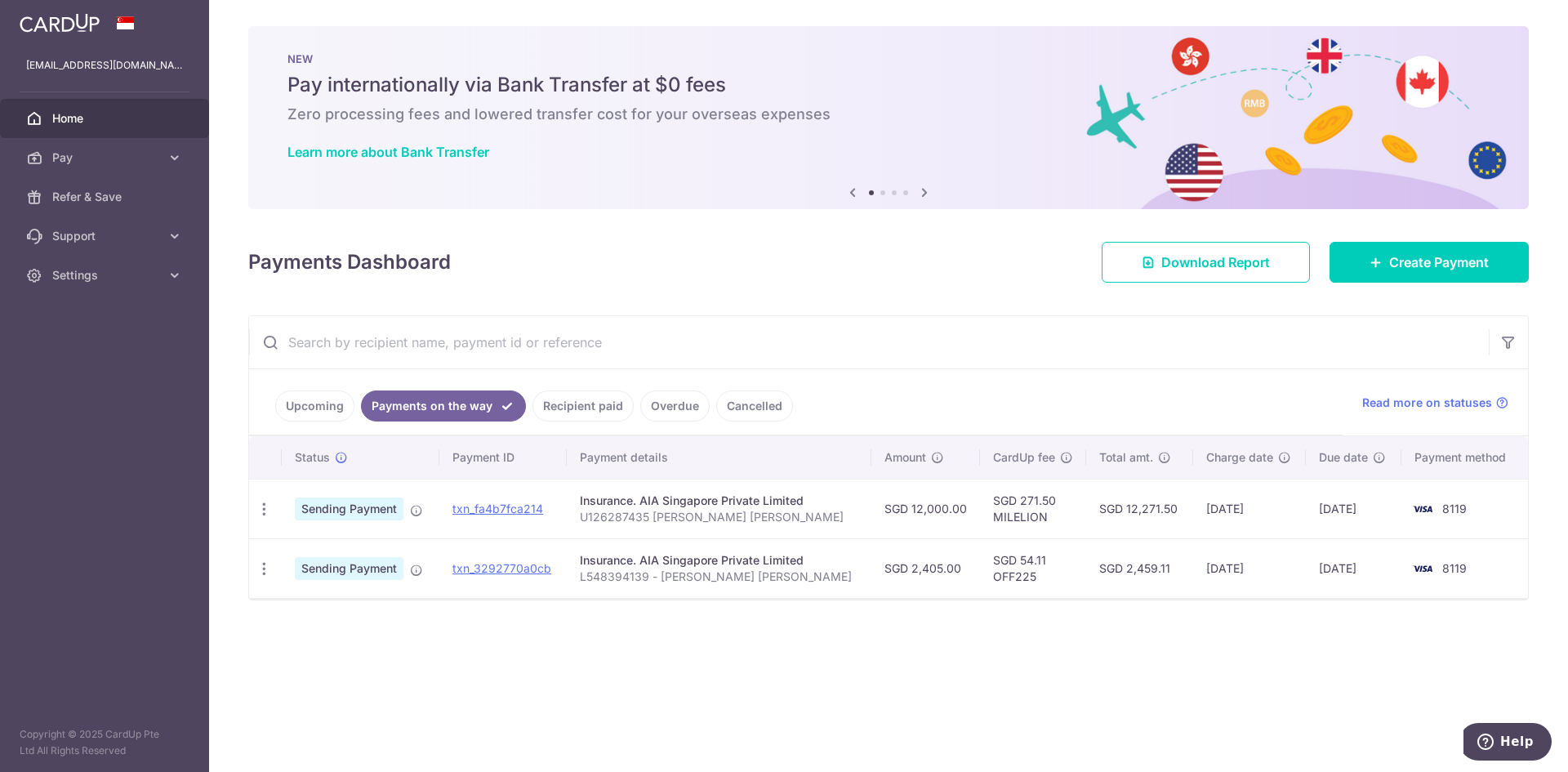
click at [558, 405] on link "Recipient paid" at bounding box center [583, 406] width 102 height 31
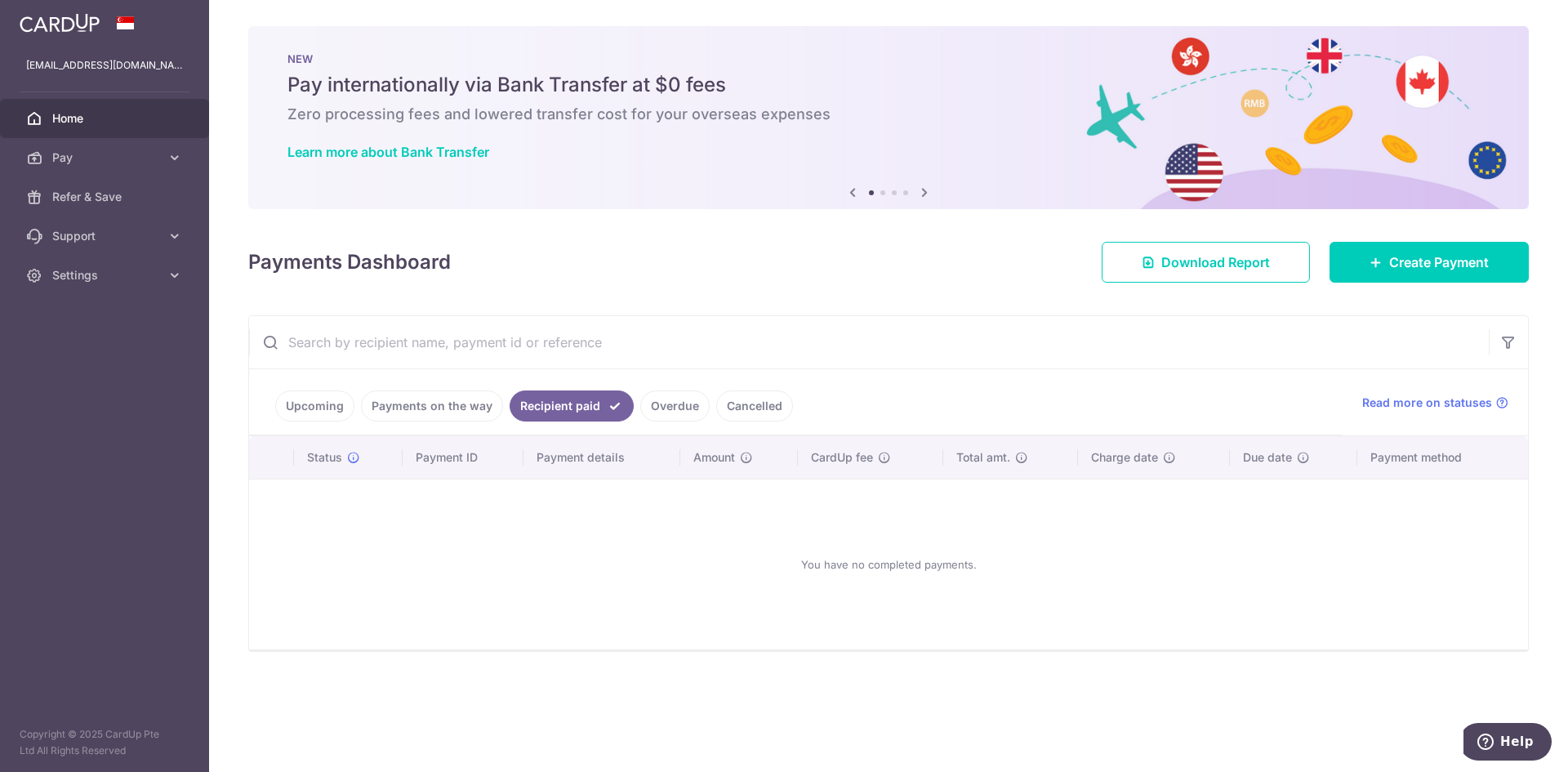
click at [633, 410] on li "Overdue" at bounding box center [671, 406] width 76 height 31
click at [663, 406] on link "Overdue" at bounding box center [675, 406] width 70 height 31
click at [729, 401] on link "Cancelled" at bounding box center [754, 406] width 77 height 31
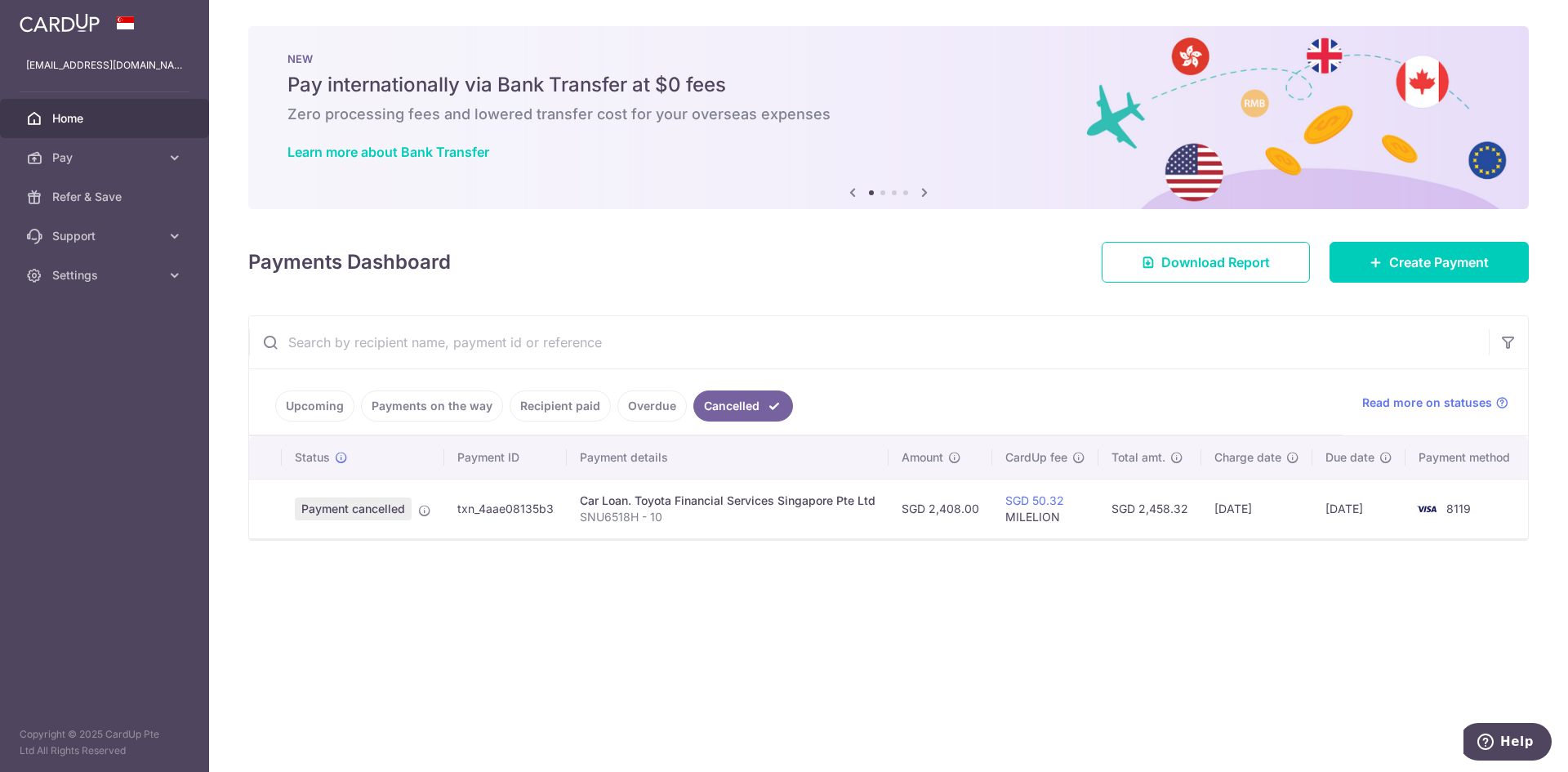
click at [573, 403] on link "Recipient paid" at bounding box center [560, 406] width 102 height 31
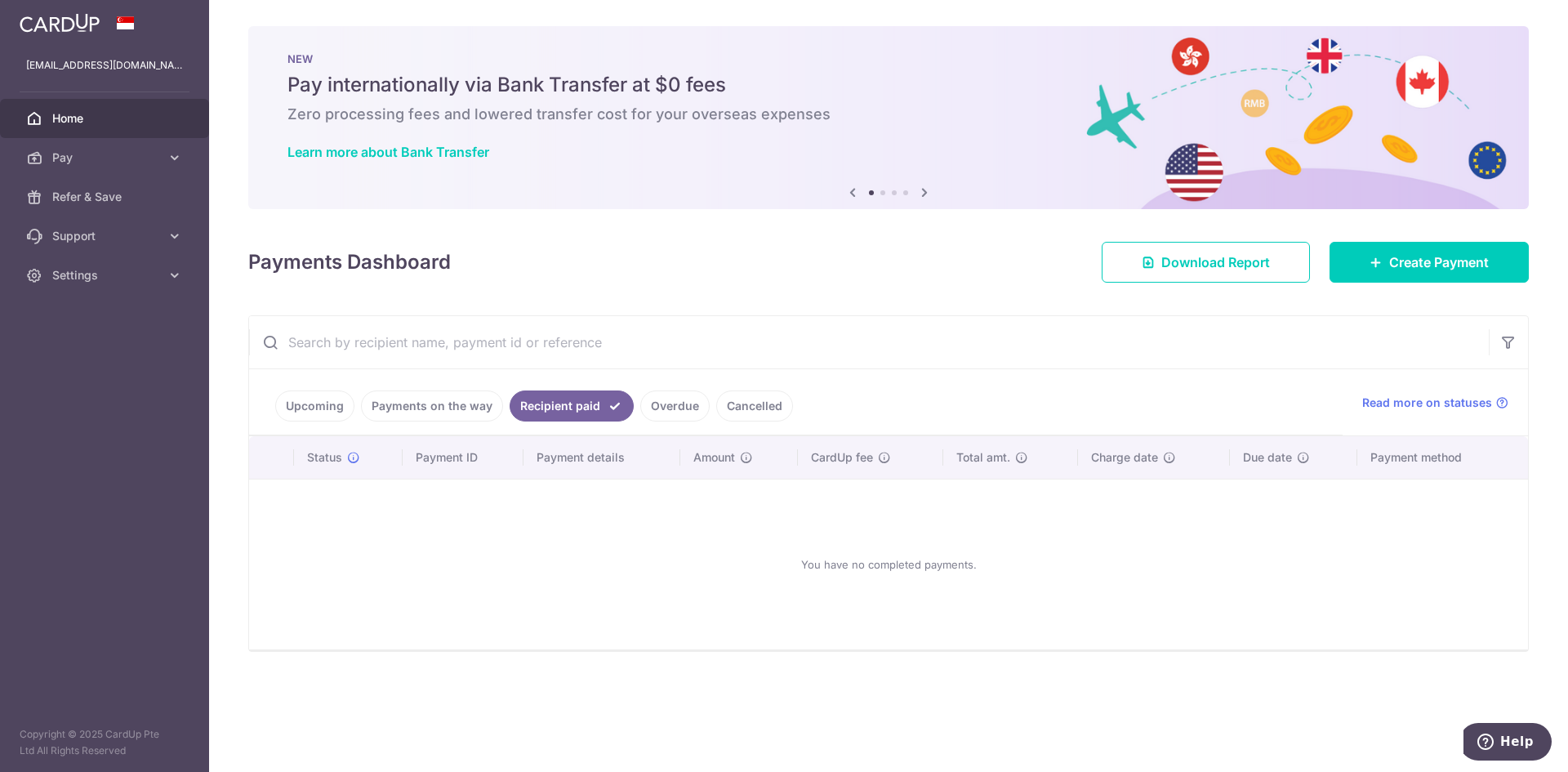
click at [456, 413] on link "Payments on the way" at bounding box center [432, 406] width 142 height 31
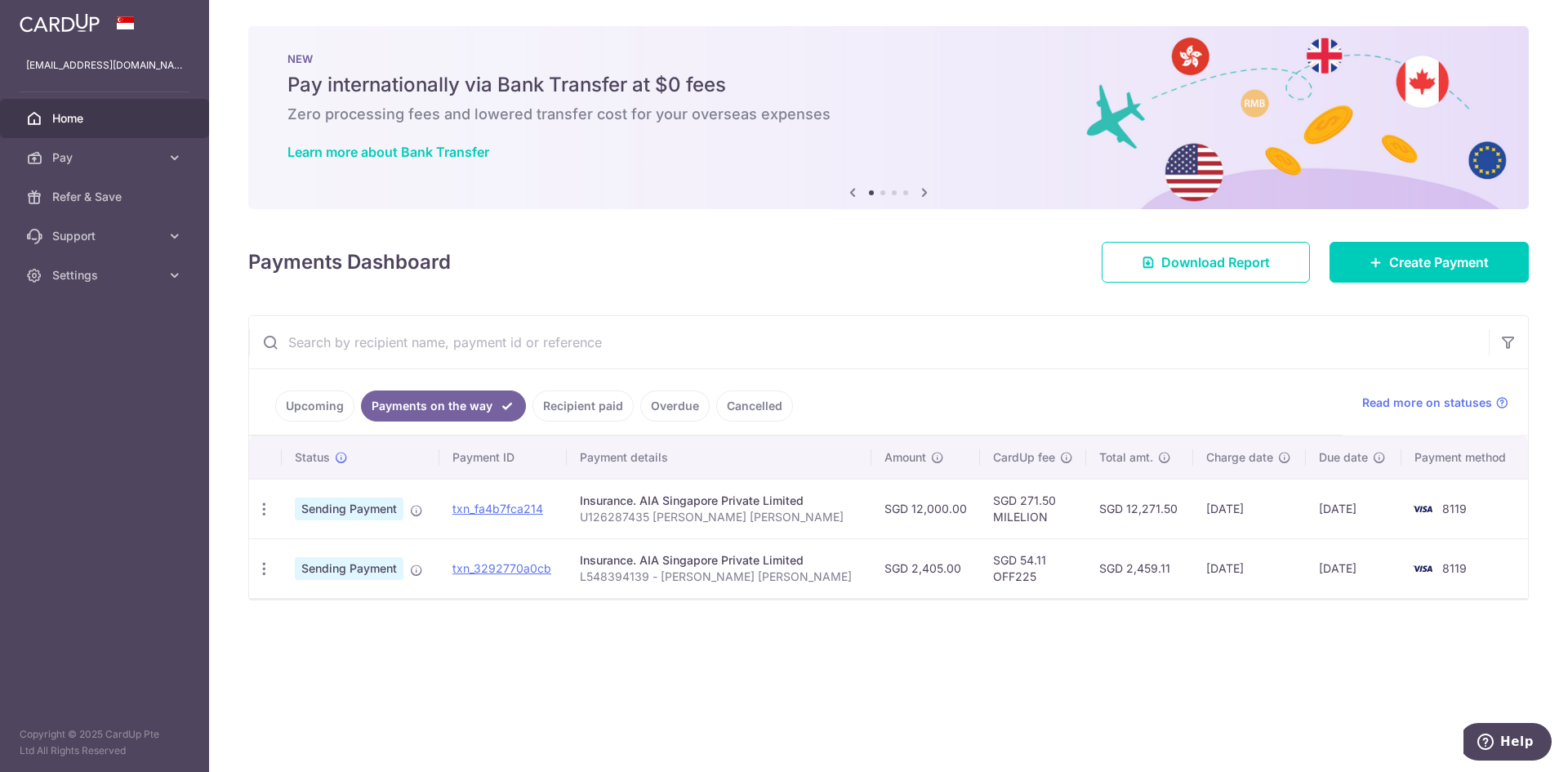
click at [328, 403] on link "Upcoming" at bounding box center [315, 406] width 79 height 31
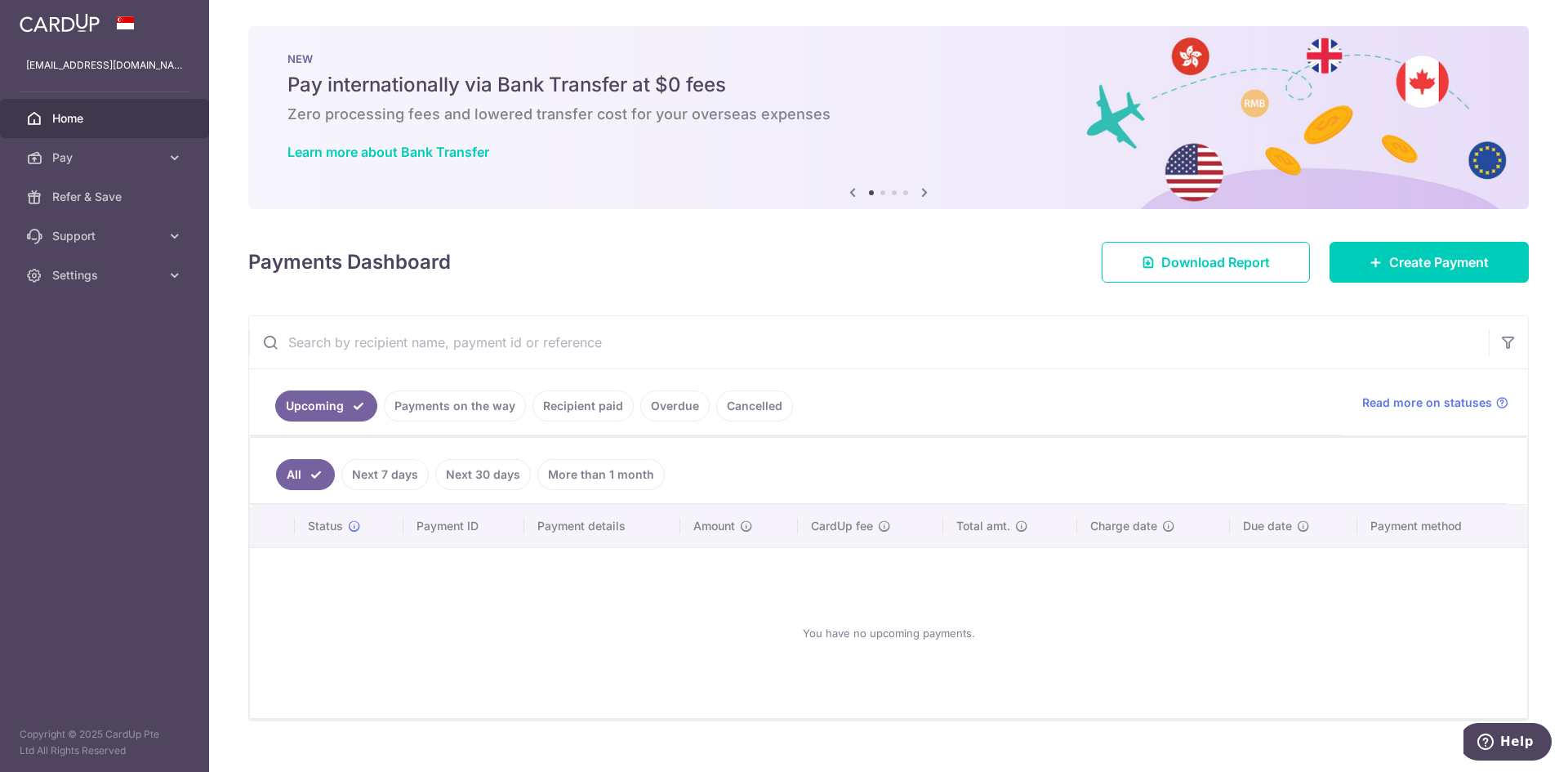
click at [466, 404] on link "Payments on the way" at bounding box center [454, 406] width 142 height 31
